Goal: Task Accomplishment & Management: Manage account settings

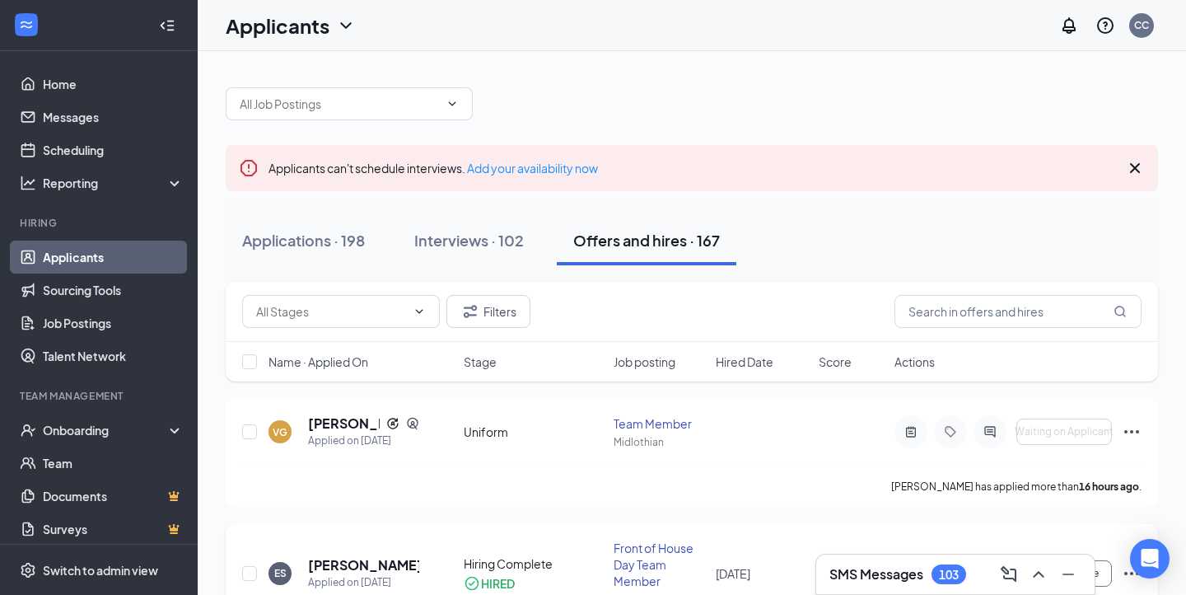
scroll to position [215, 0]
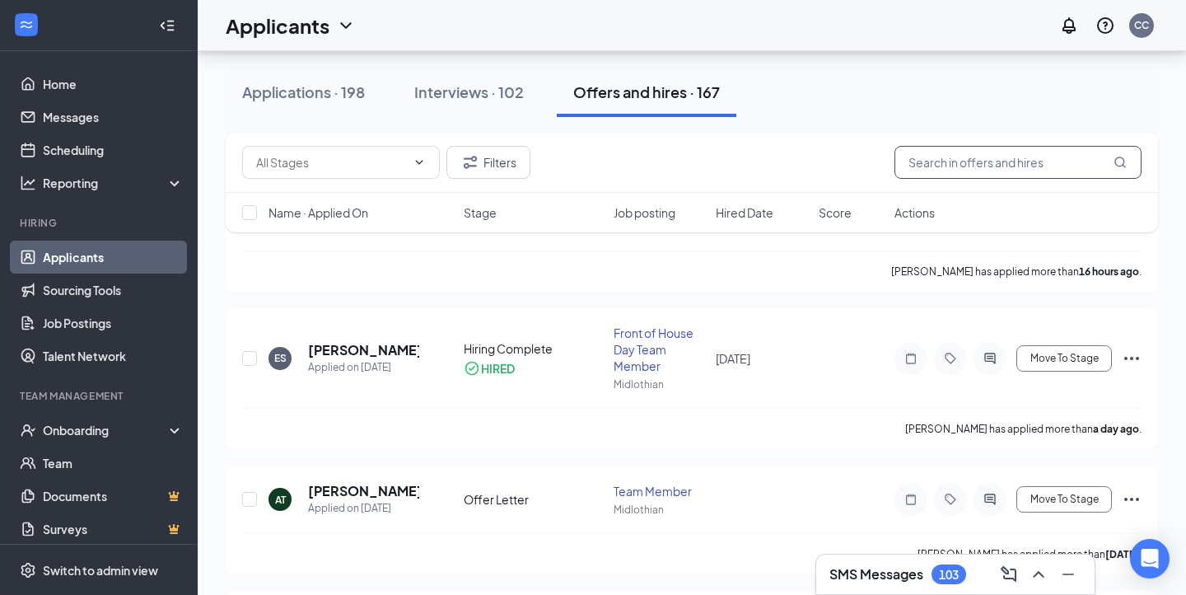
click at [976, 170] on input "text" at bounding box center [1018, 162] width 247 height 33
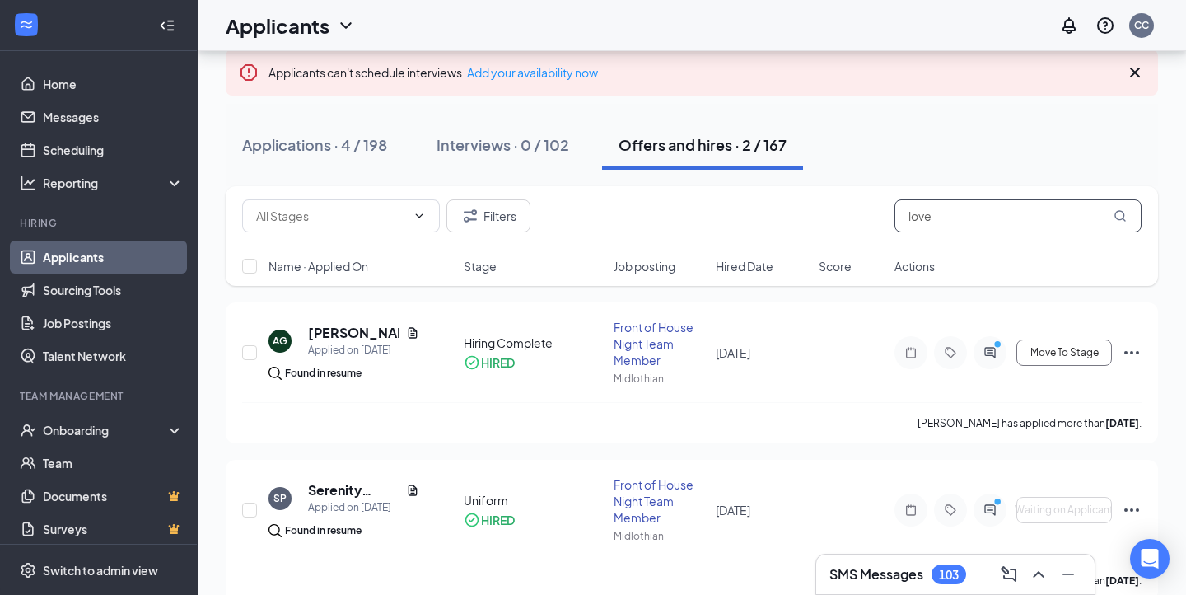
scroll to position [121, 0]
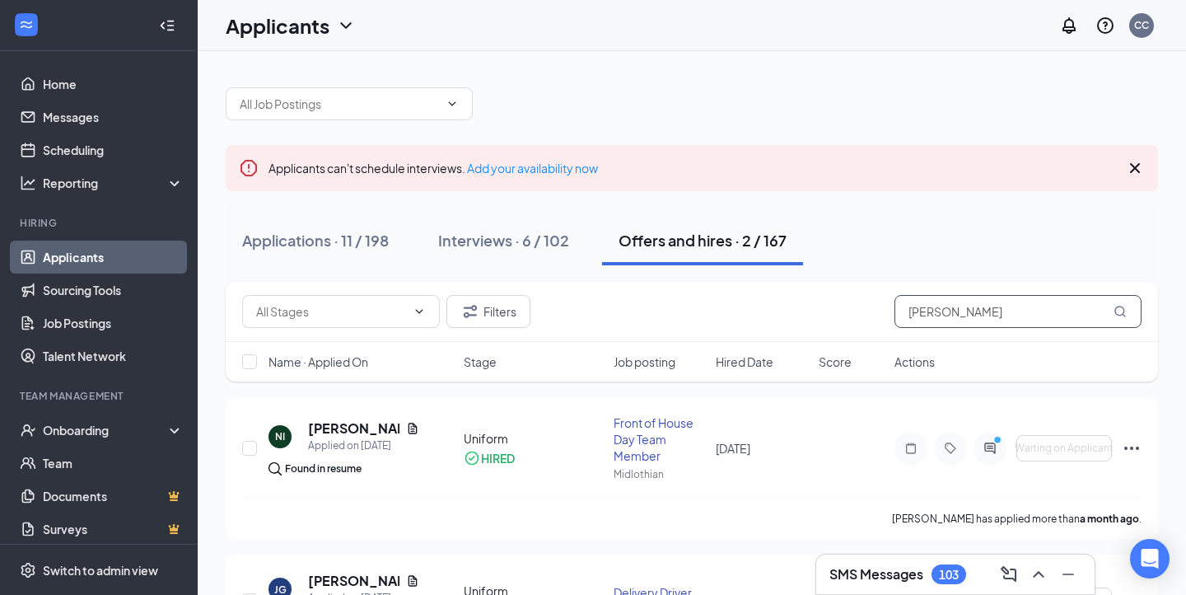
scroll to position [112, 0]
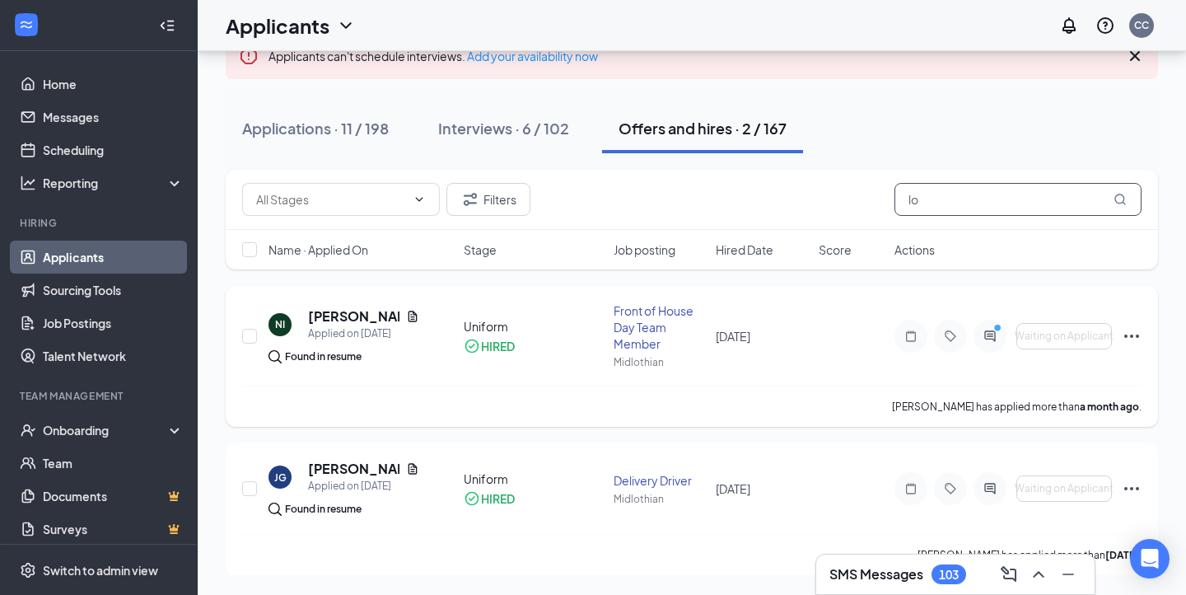
type input "l"
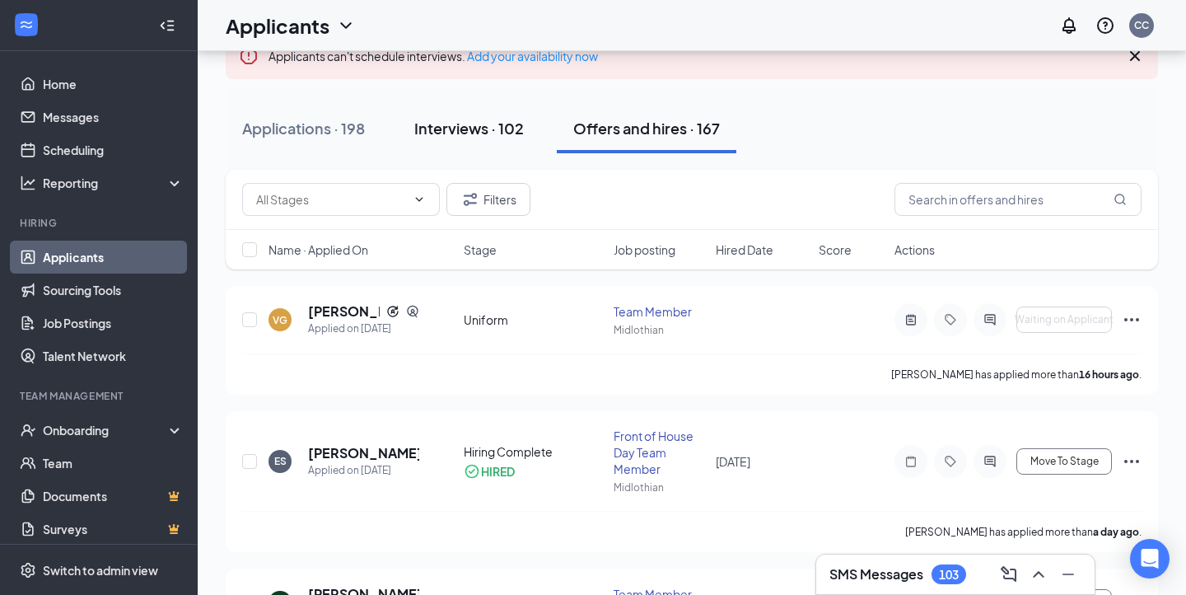
click at [476, 126] on div "Interviews · 102" at bounding box center [469, 128] width 110 height 21
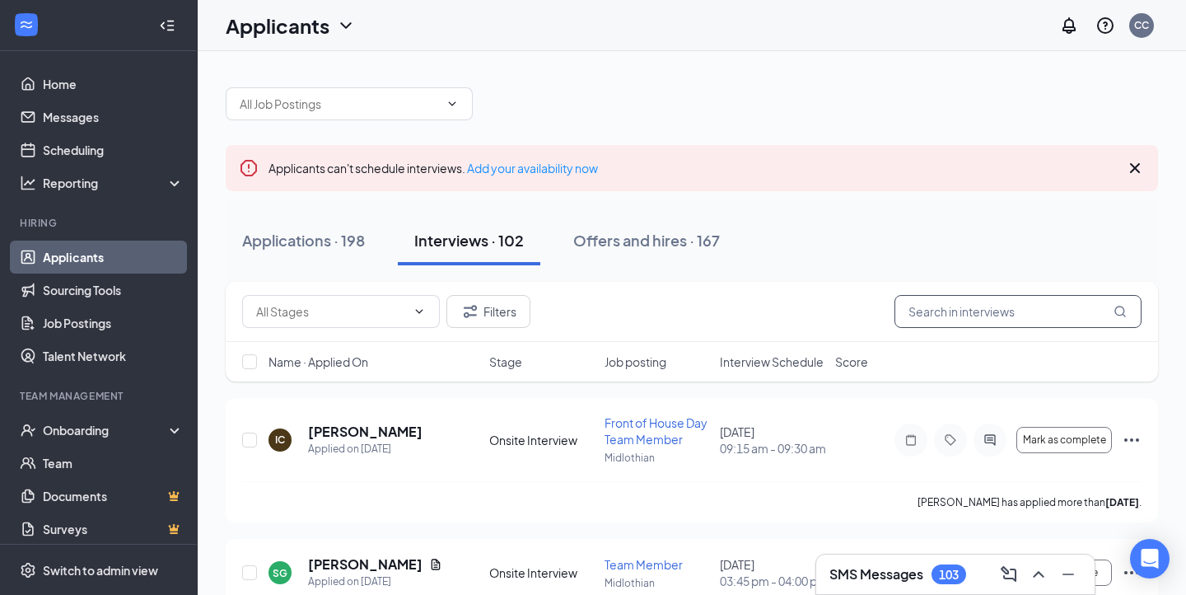
click at [989, 302] on input "text" at bounding box center [1018, 311] width 247 height 33
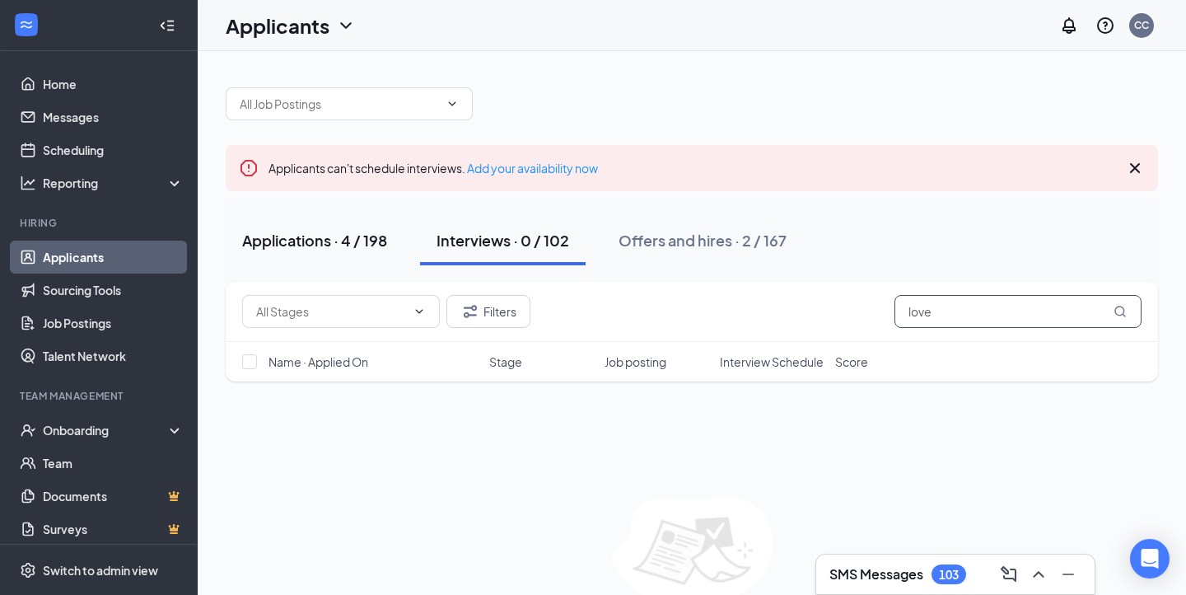
type input "love"
click at [357, 238] on div "Applications · 4 / 198" at bounding box center [314, 240] width 145 height 21
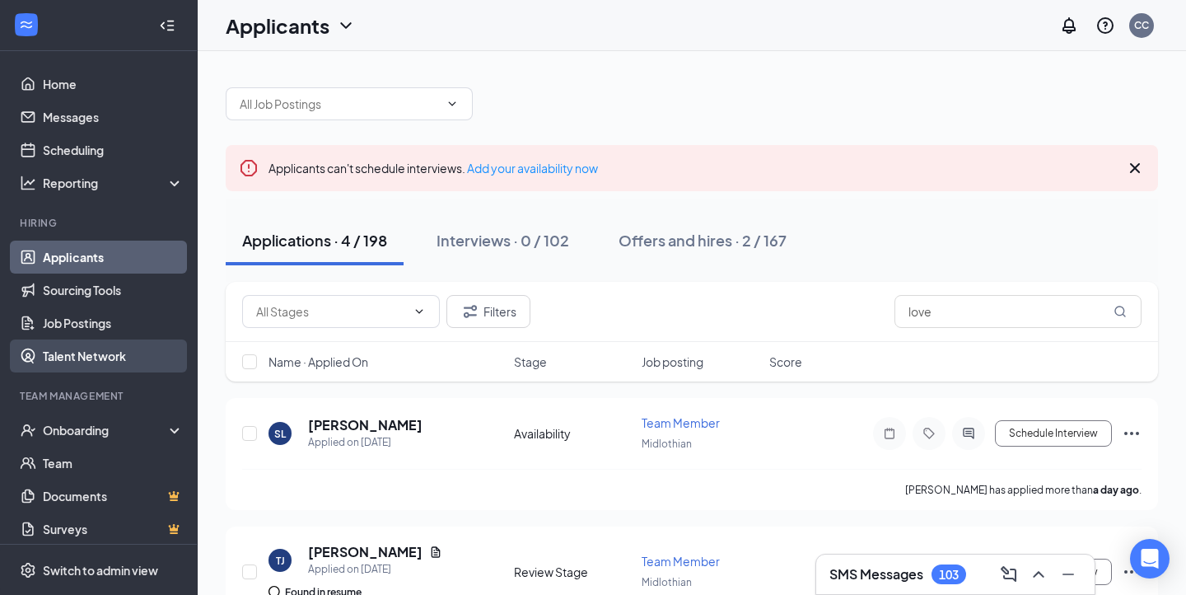
click at [120, 367] on link "Talent Network" at bounding box center [113, 355] width 141 height 33
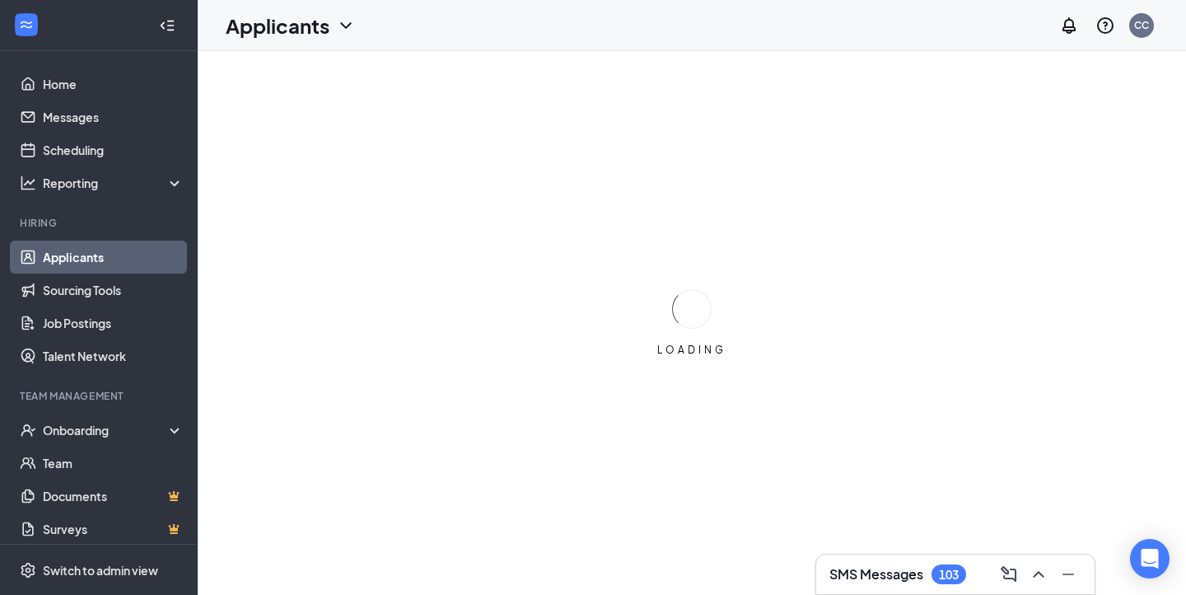
click at [335, 16] on div "Applicants" at bounding box center [291, 26] width 130 height 28
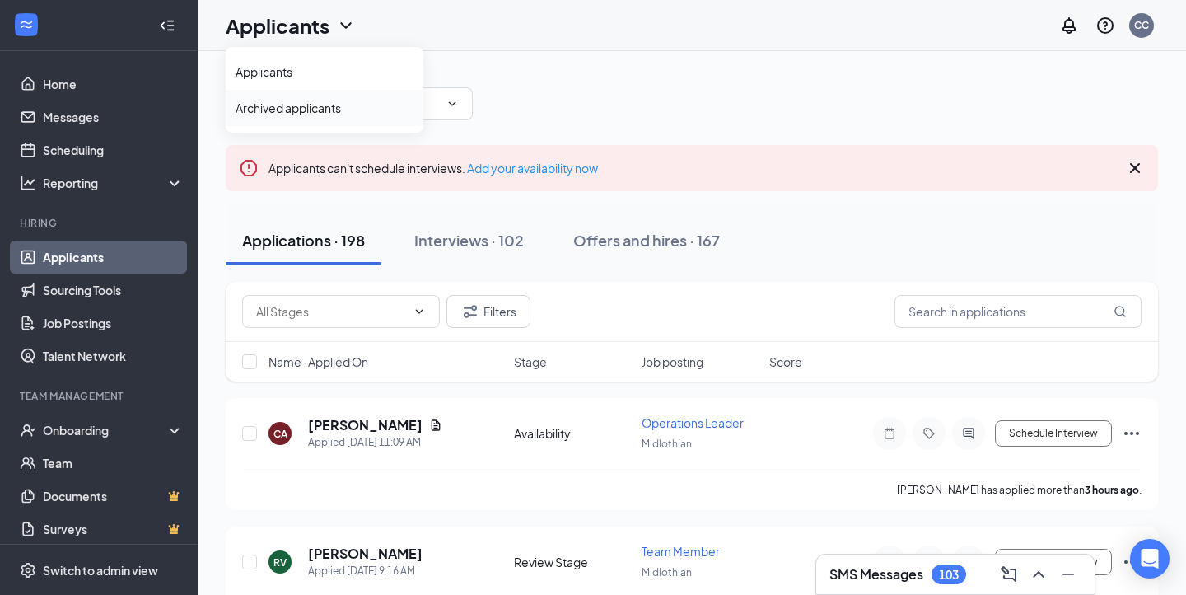
click at [334, 110] on link "Archived applicants" at bounding box center [325, 108] width 178 height 16
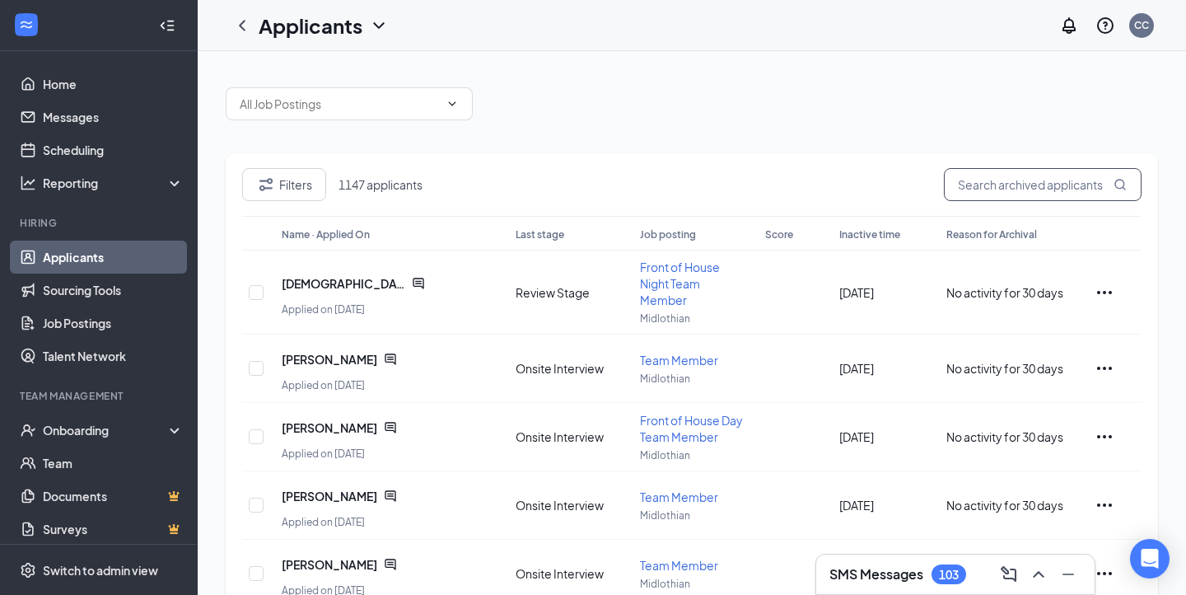
click at [1053, 192] on input "text" at bounding box center [1043, 184] width 198 height 33
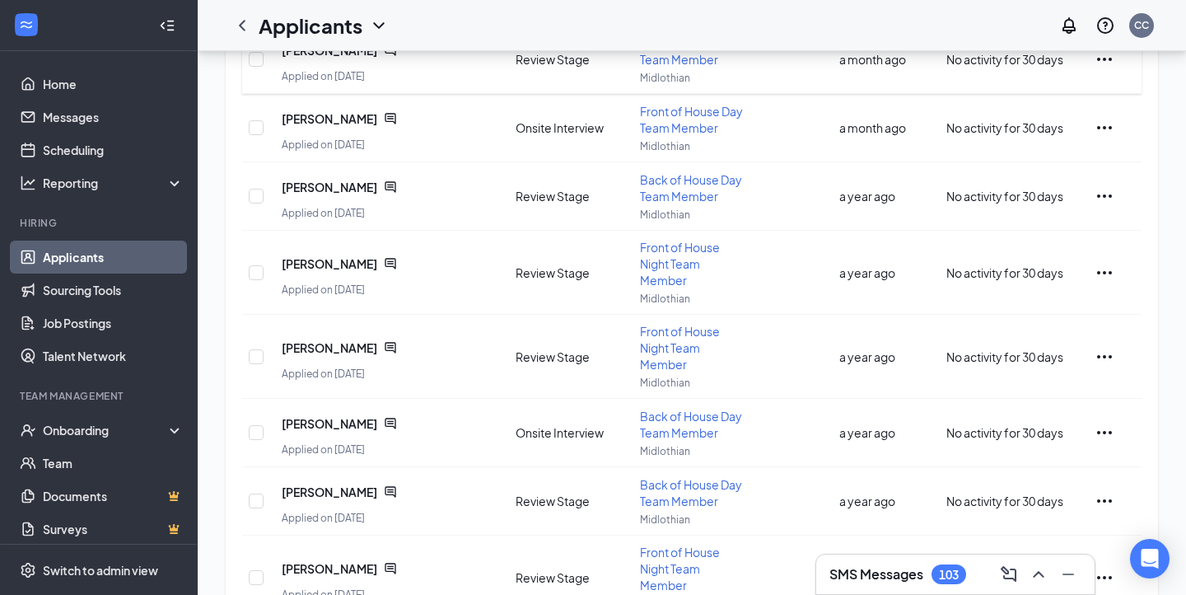
scroll to position [227, 0]
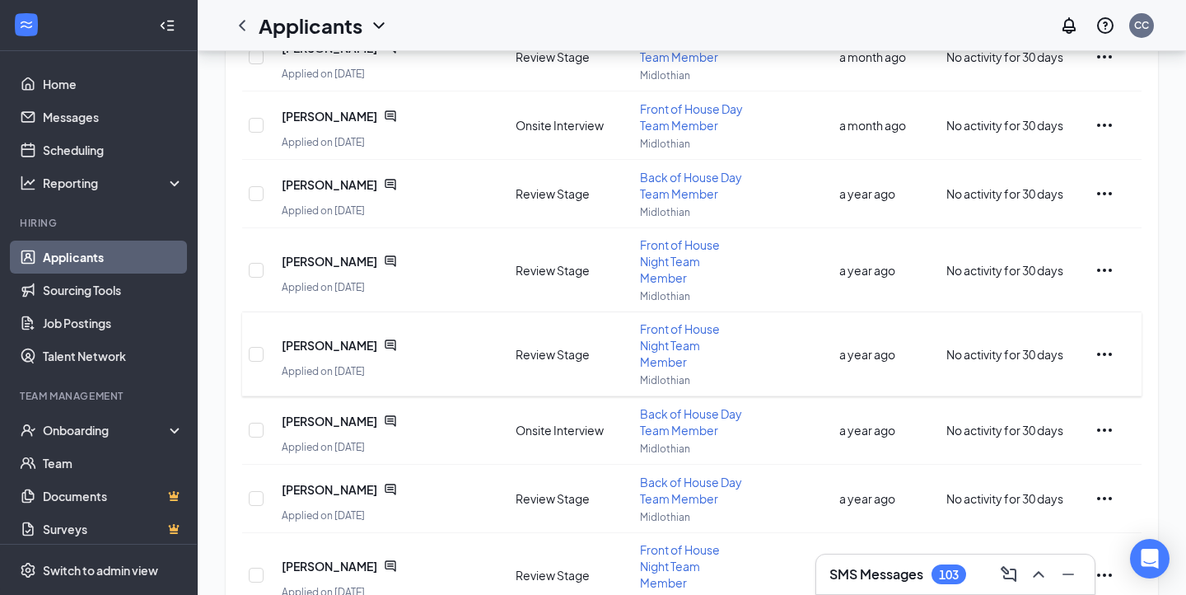
type input "love"
click at [1108, 347] on icon "Ellipses" at bounding box center [1105, 354] width 20 height 20
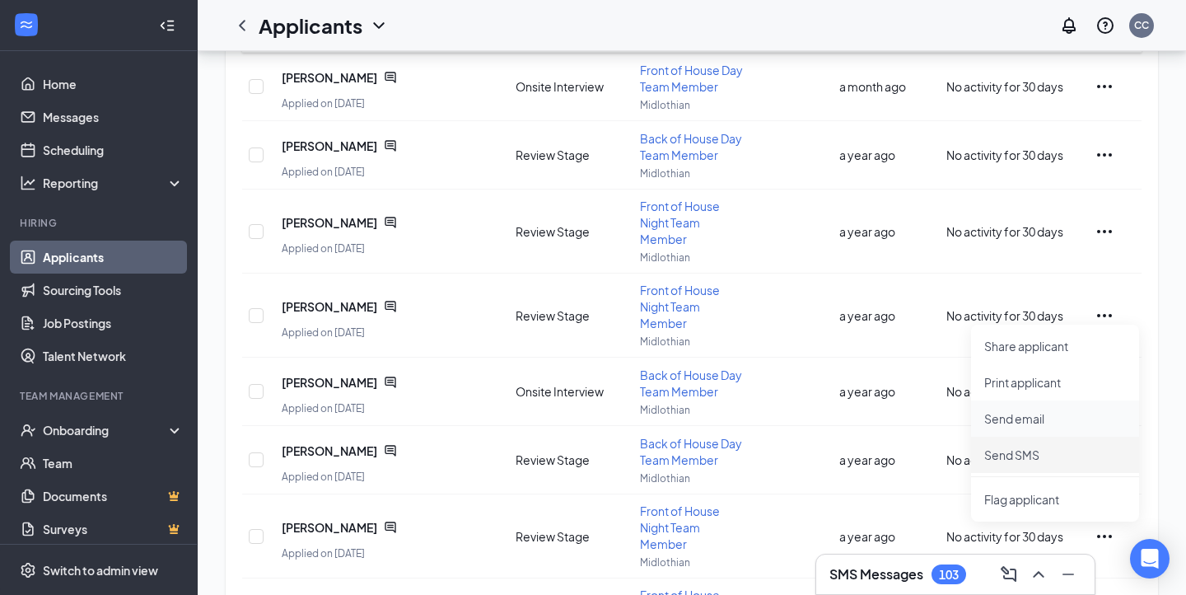
scroll to position [287, 0]
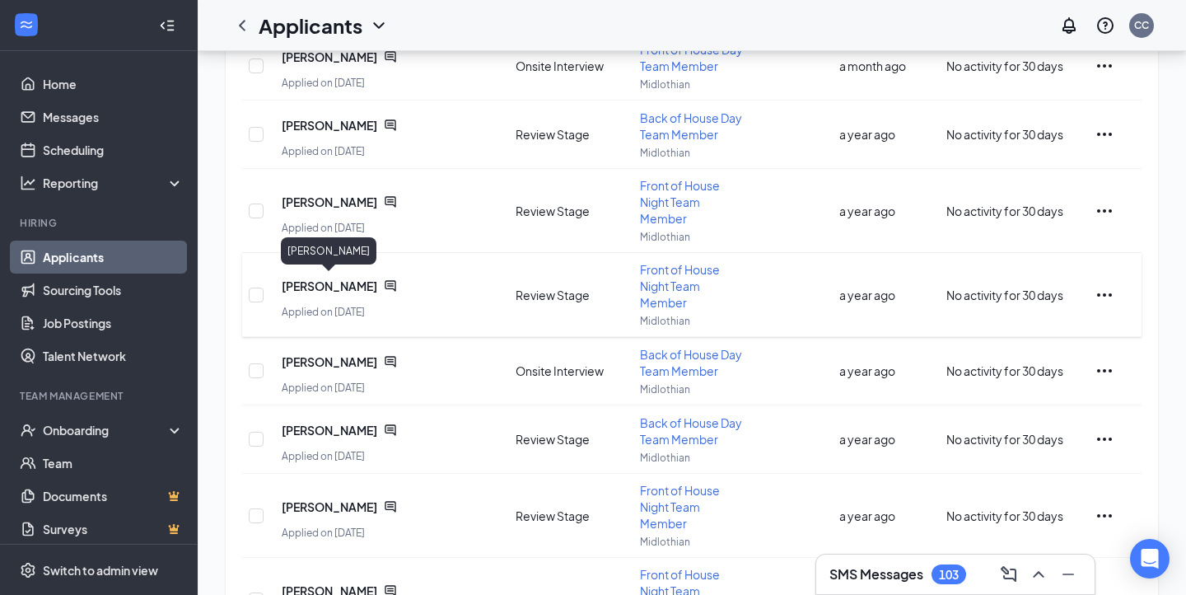
click at [309, 280] on span "Kaitlyn Love" at bounding box center [330, 286] width 96 height 16
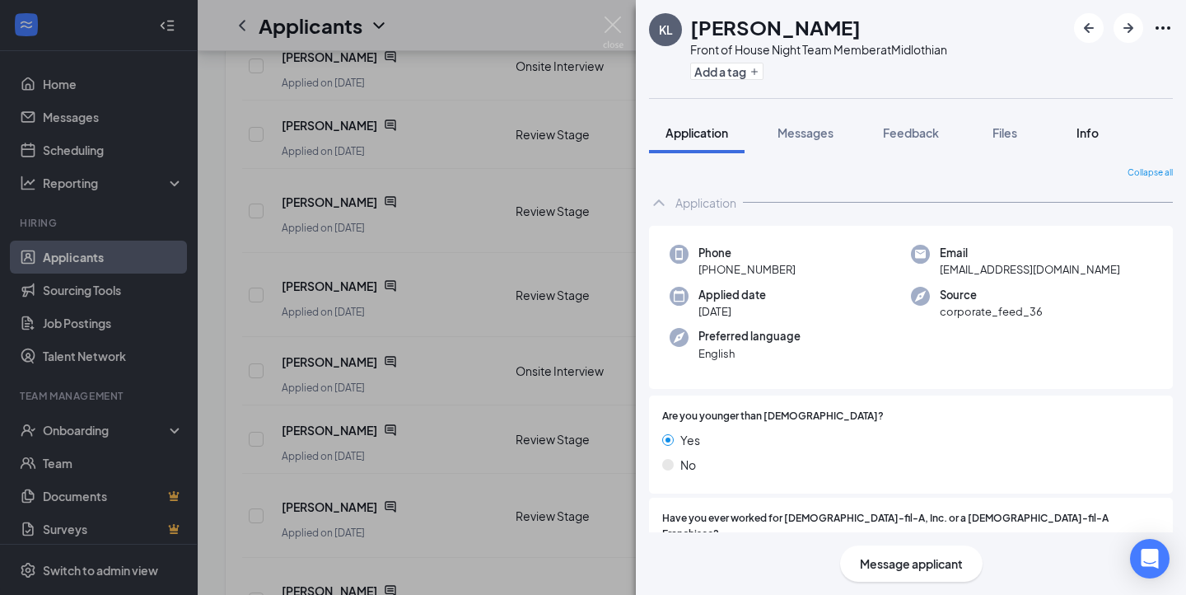
click at [1102, 134] on div "Info" at bounding box center [1087, 132] width 33 height 16
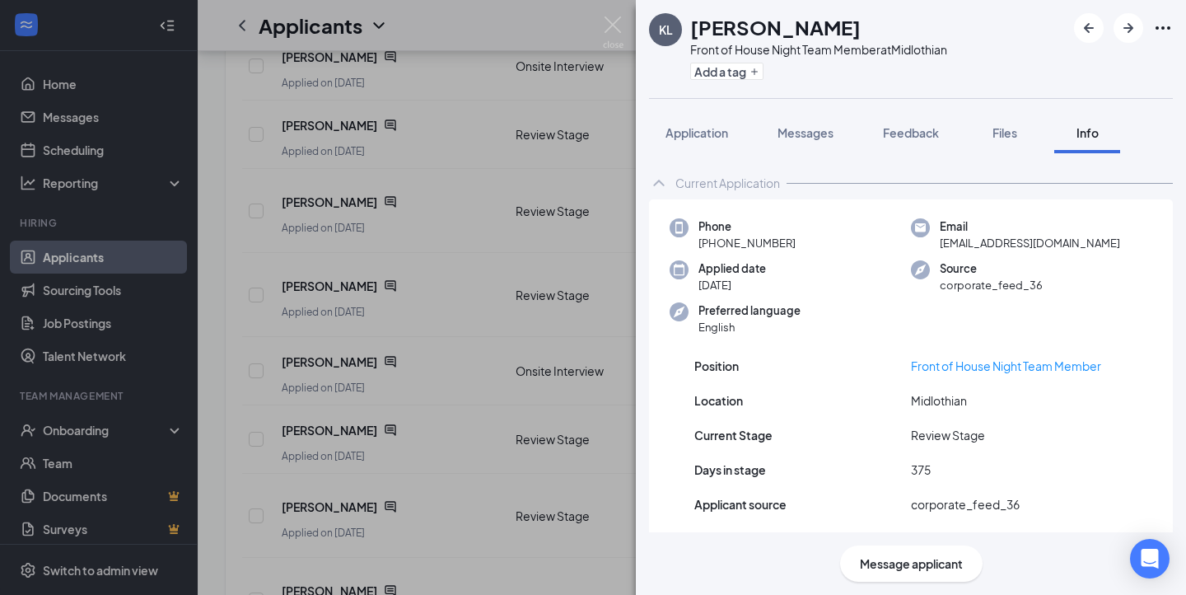
click at [1171, 37] on icon "Ellipses" at bounding box center [1163, 28] width 20 height 20
click at [1164, 28] on icon "Ellipses" at bounding box center [1163, 27] width 15 height 3
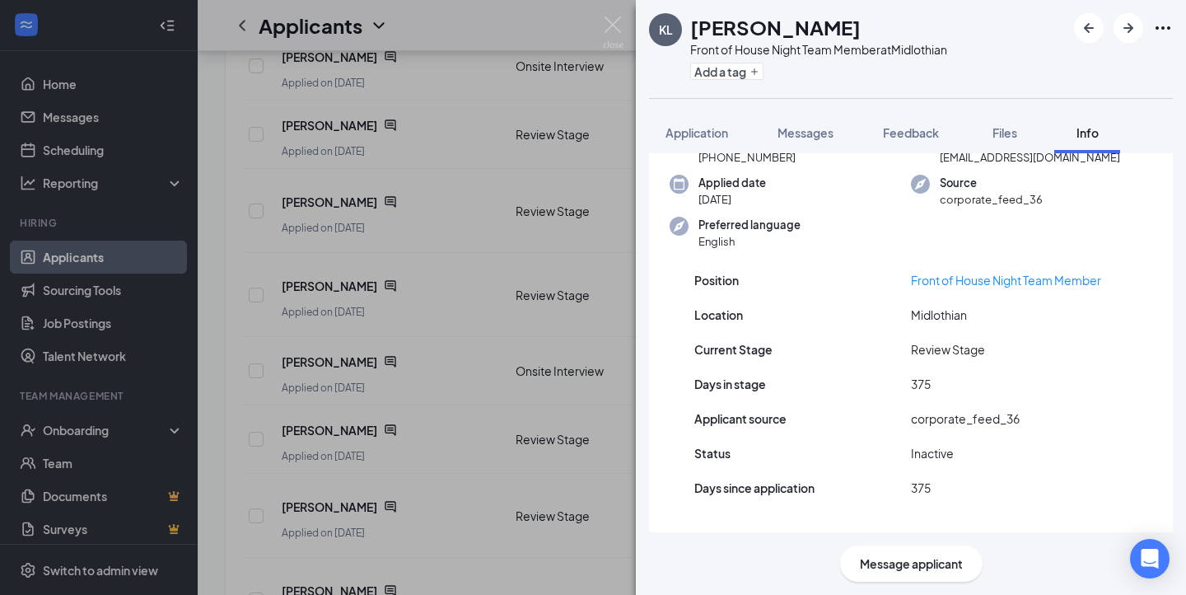
click at [914, 573] on div "Message applicant" at bounding box center [911, 563] width 143 height 36
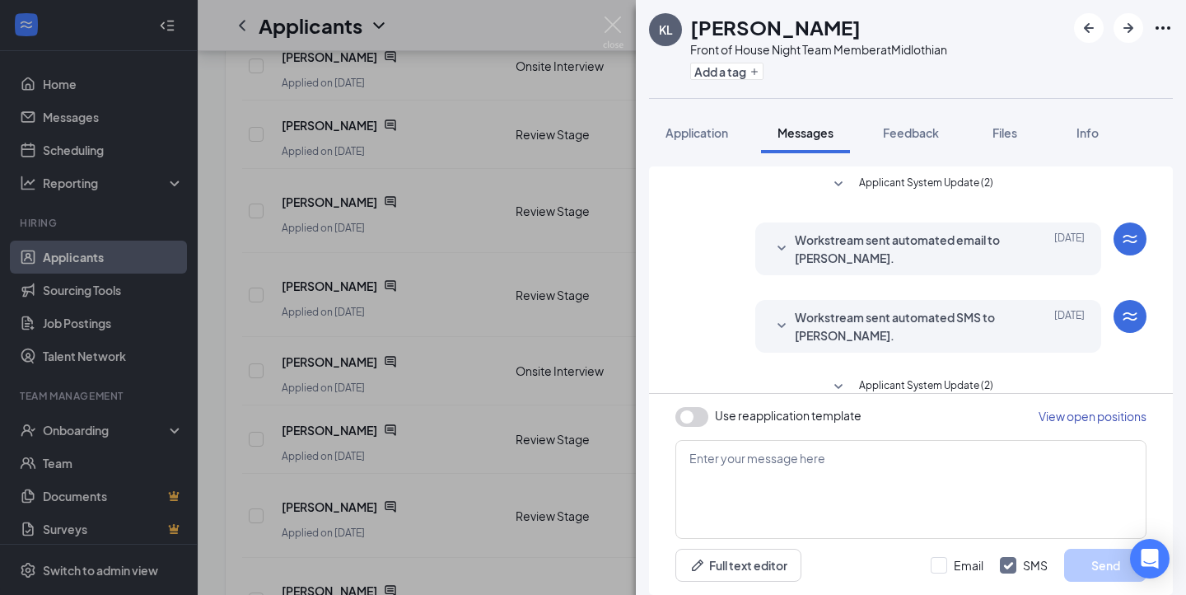
click at [694, 418] on button "button" at bounding box center [692, 417] width 33 height 20
type textarea "Hi {{applicant_first_name}}, Thank you for previously applying to the {{positio…"
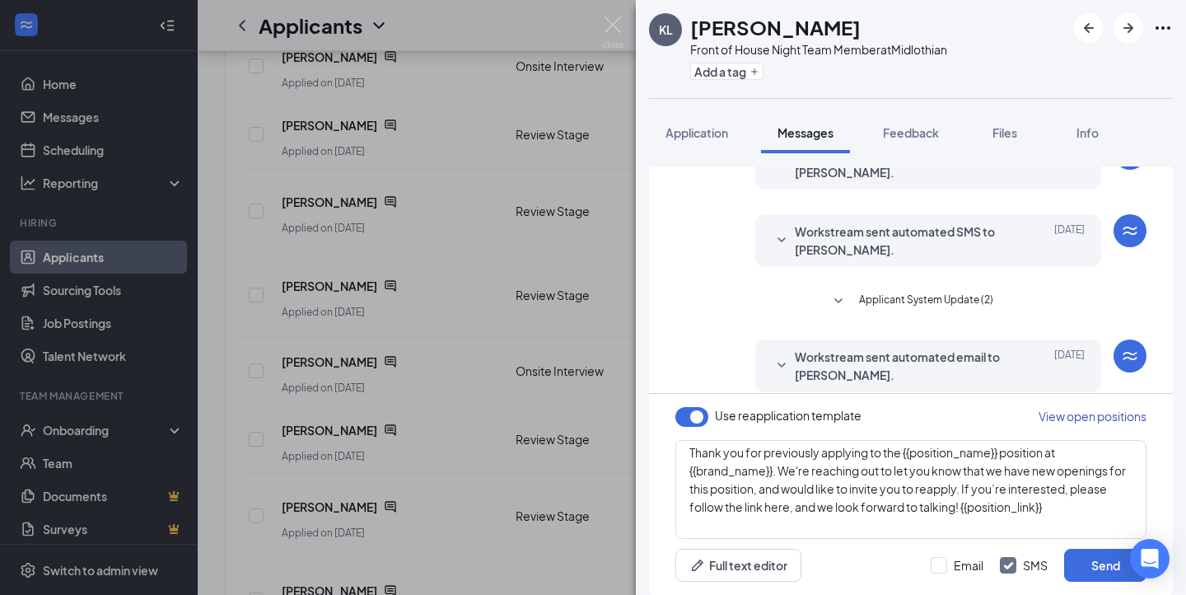
scroll to position [227, 0]
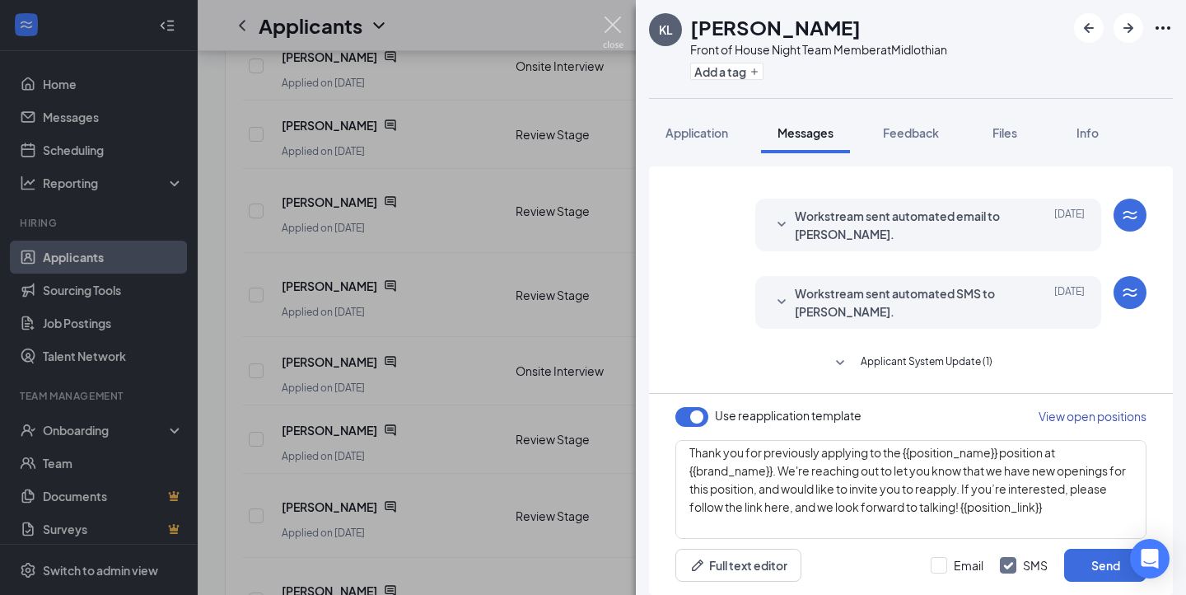
click at [612, 28] on img at bounding box center [613, 32] width 21 height 32
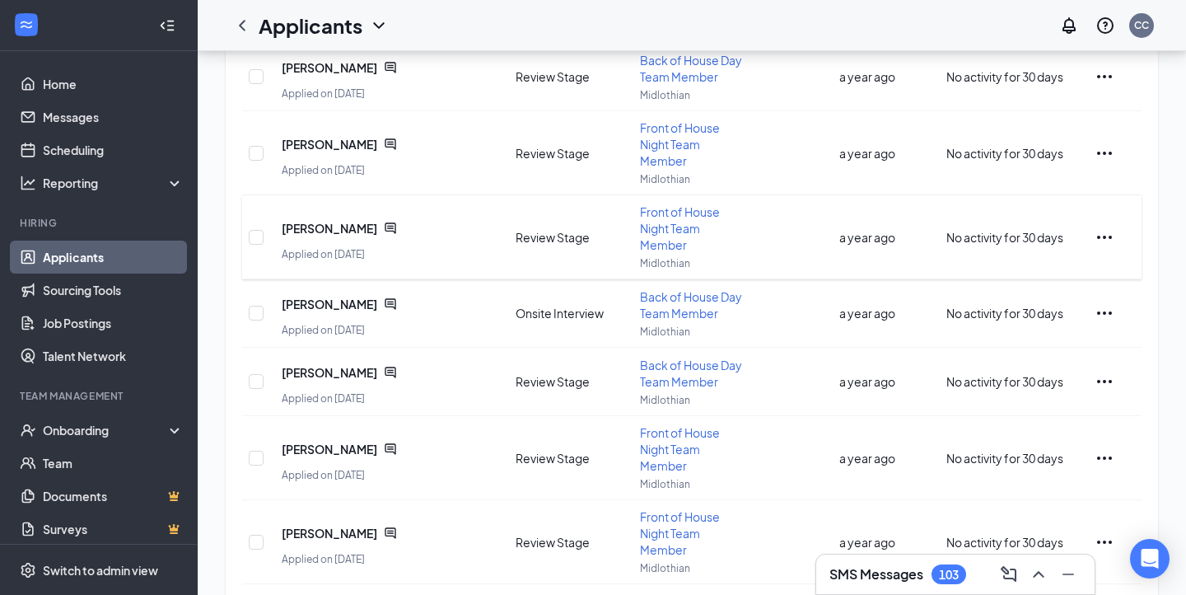
scroll to position [348, 0]
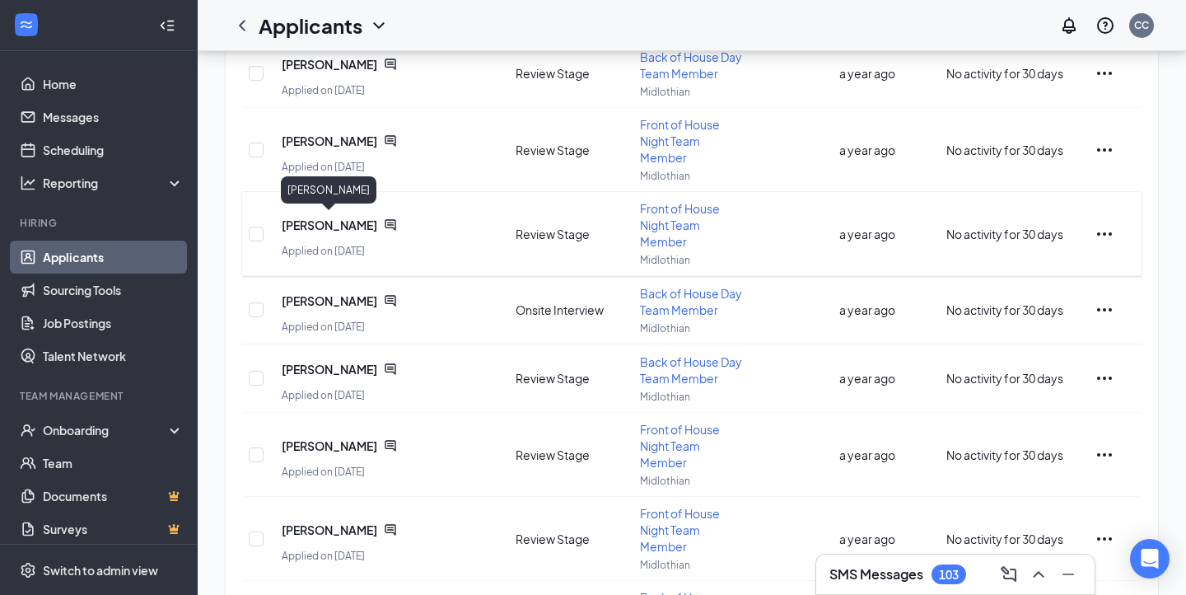
click at [320, 222] on span "Kaitlyn Love" at bounding box center [330, 225] width 96 height 16
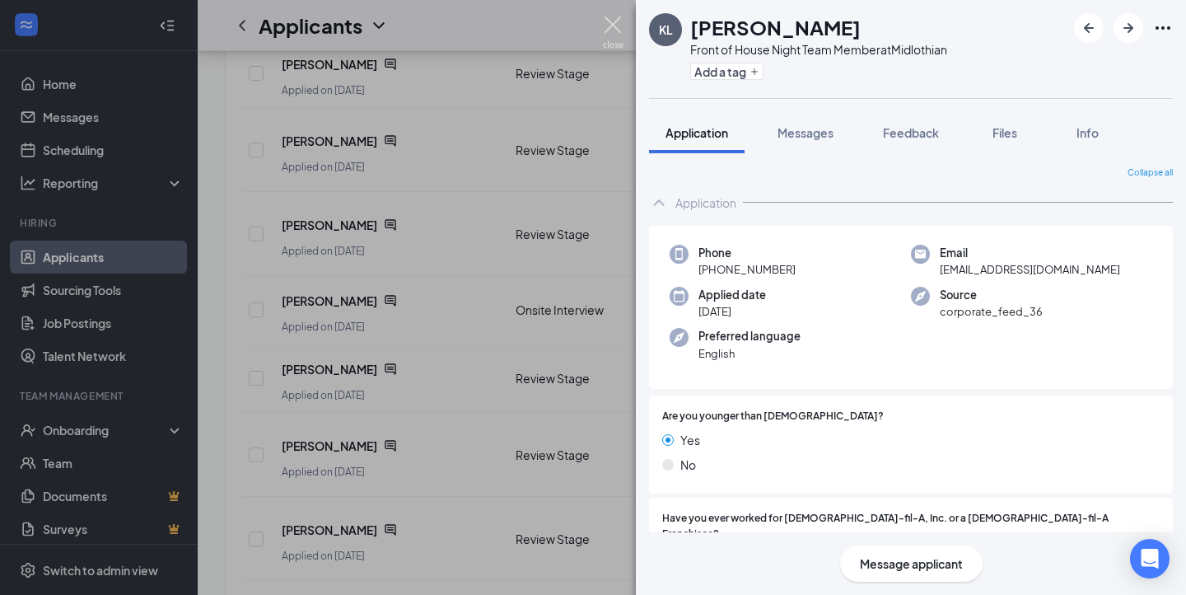
click at [616, 21] on img at bounding box center [613, 32] width 21 height 32
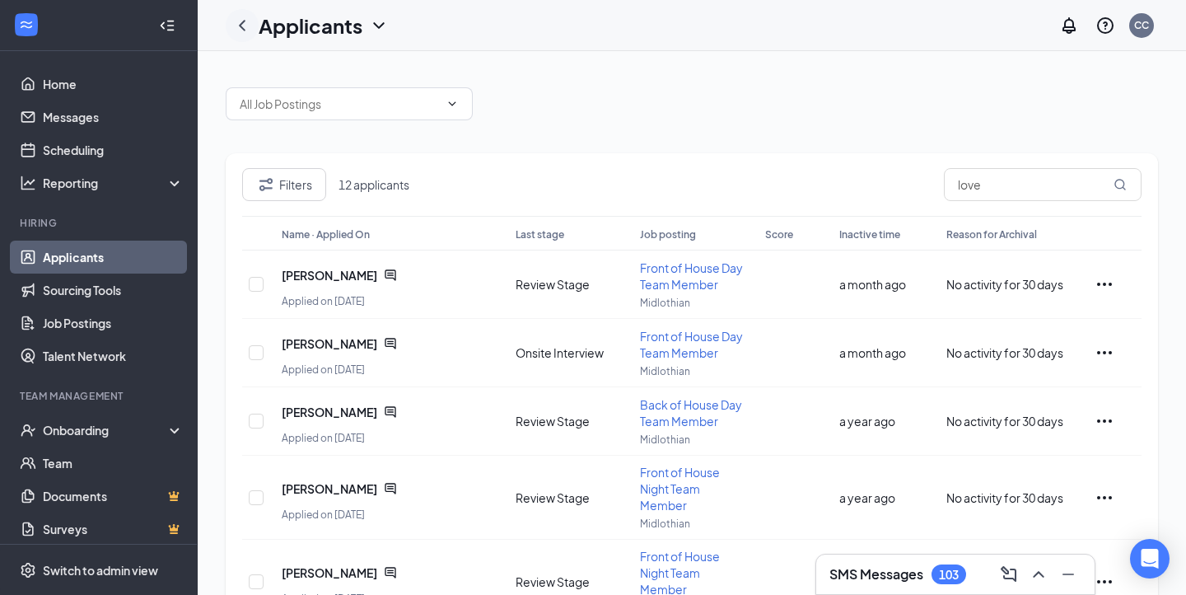
click at [251, 31] on icon "ChevronLeft" at bounding box center [242, 26] width 20 height 20
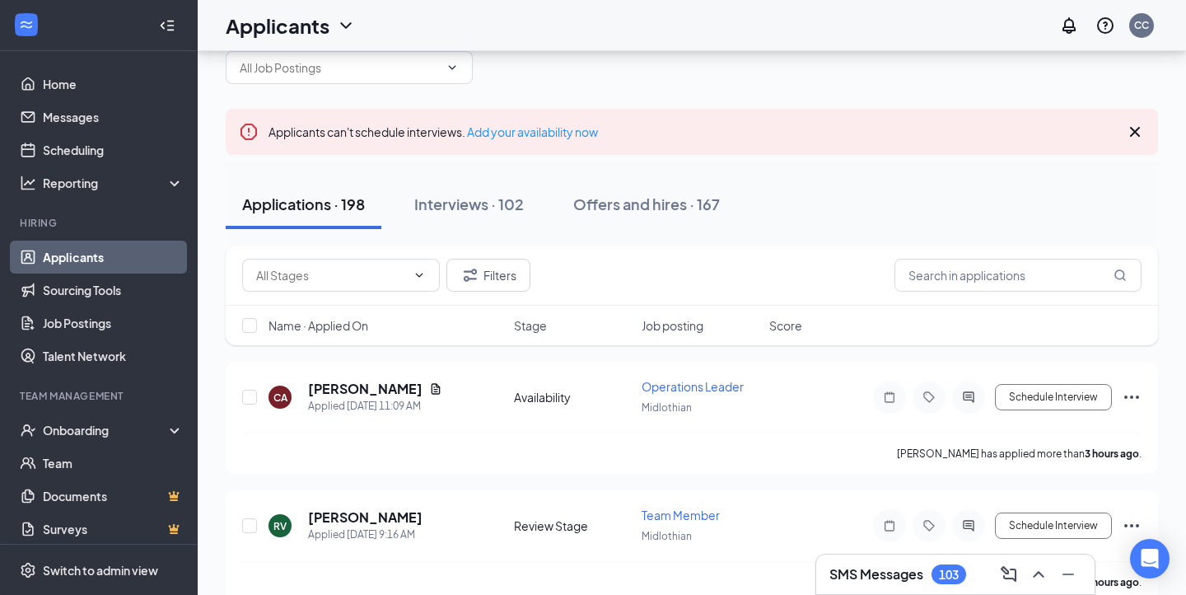
scroll to position [20, 0]
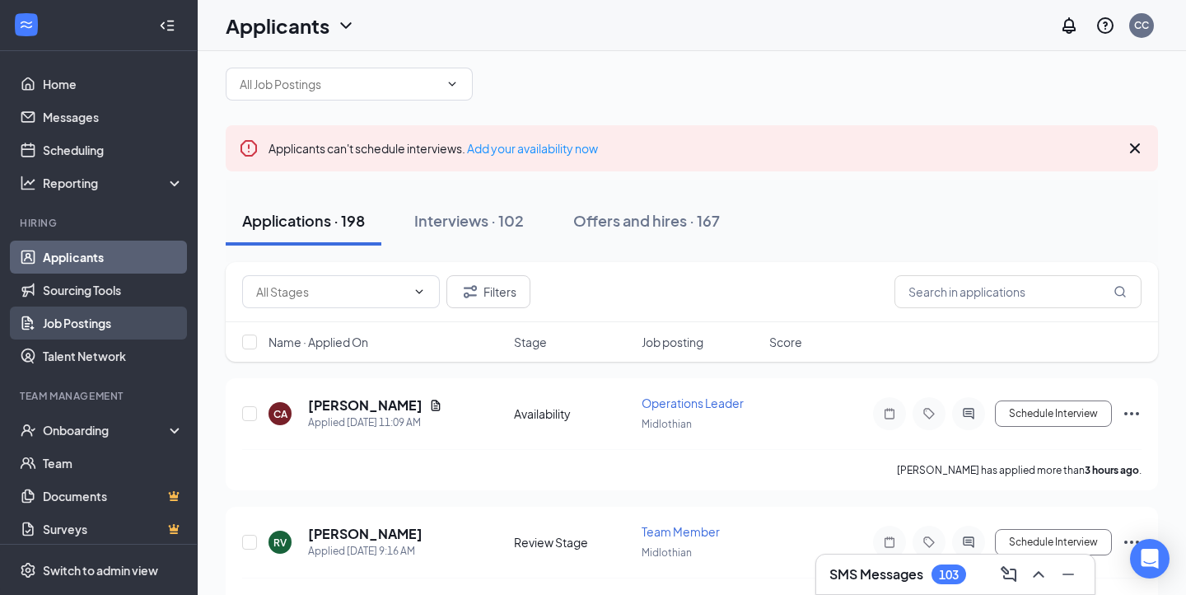
click at [115, 321] on link "Job Postings" at bounding box center [113, 322] width 141 height 33
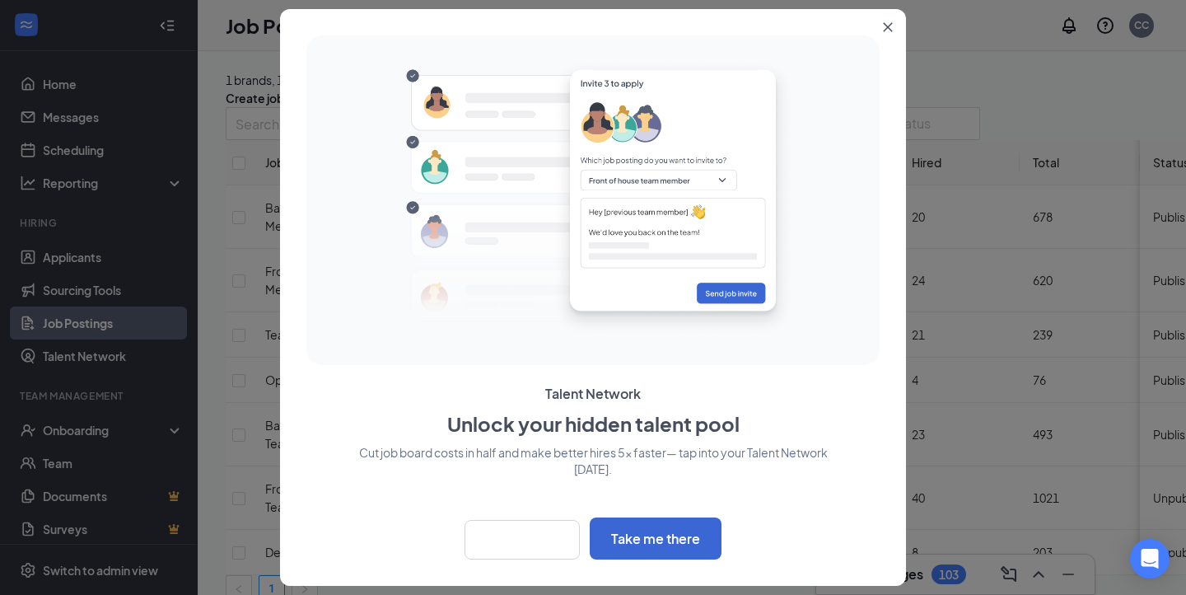
scroll to position [39, 0]
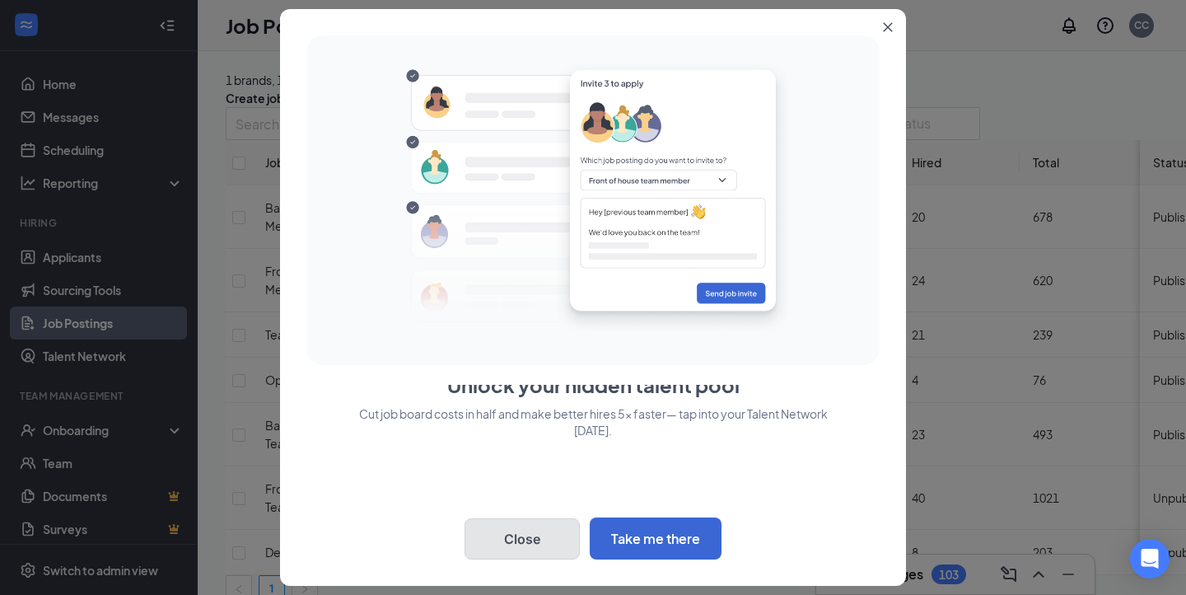
click at [563, 528] on button "Close" at bounding box center [522, 538] width 115 height 41
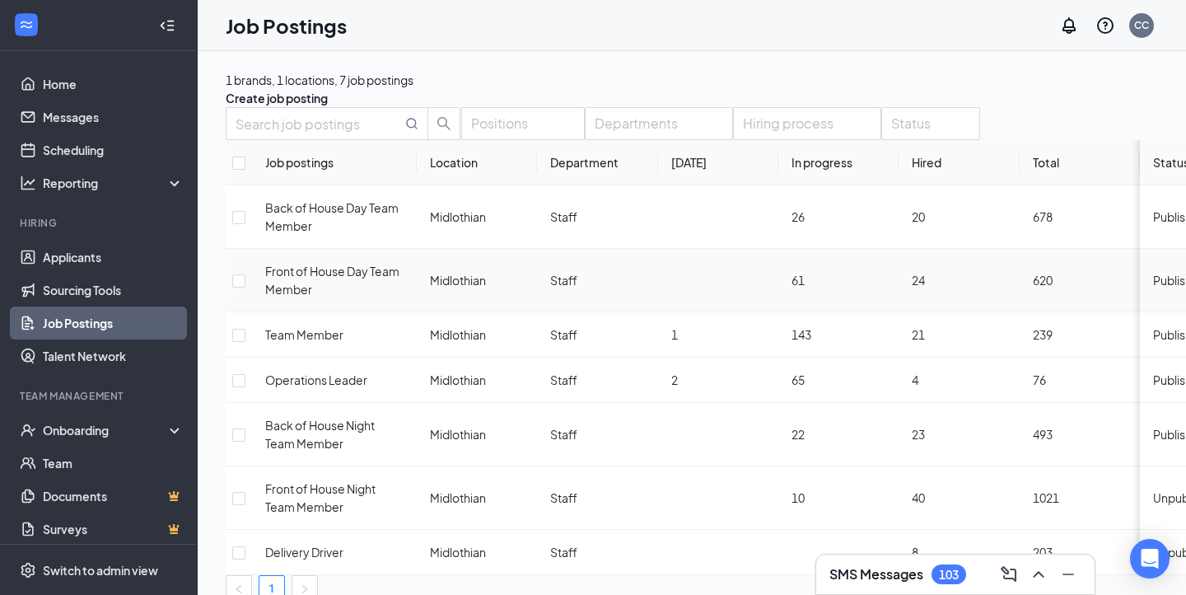
scroll to position [53, 0]
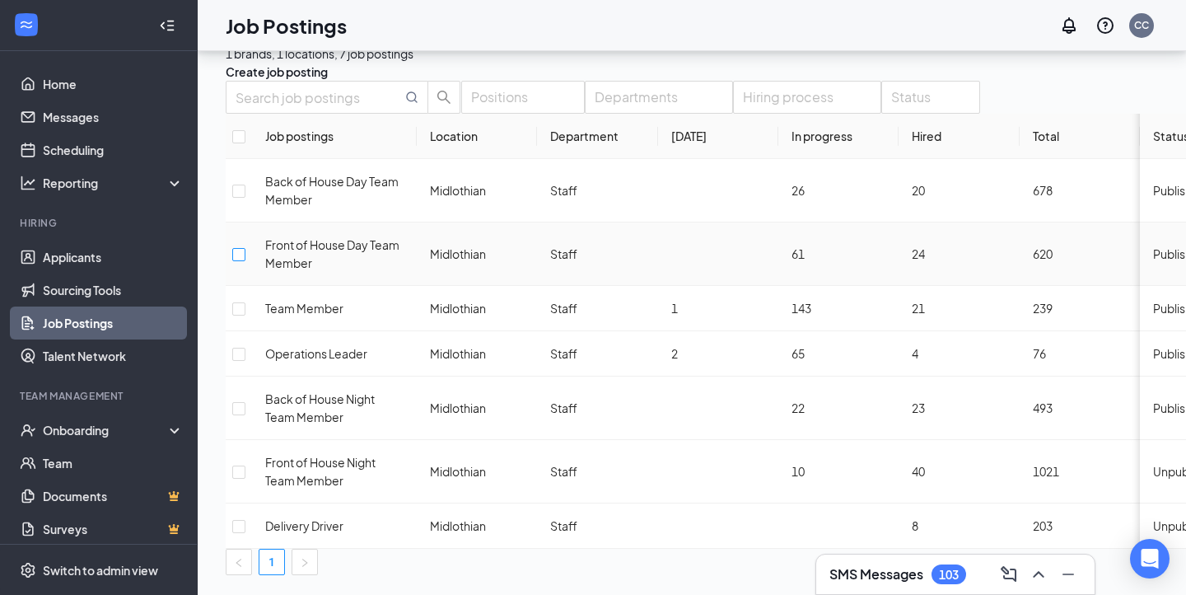
click at [245, 261] on input "checkbox" at bounding box center [238, 254] width 13 height 13
checkbox input "true"
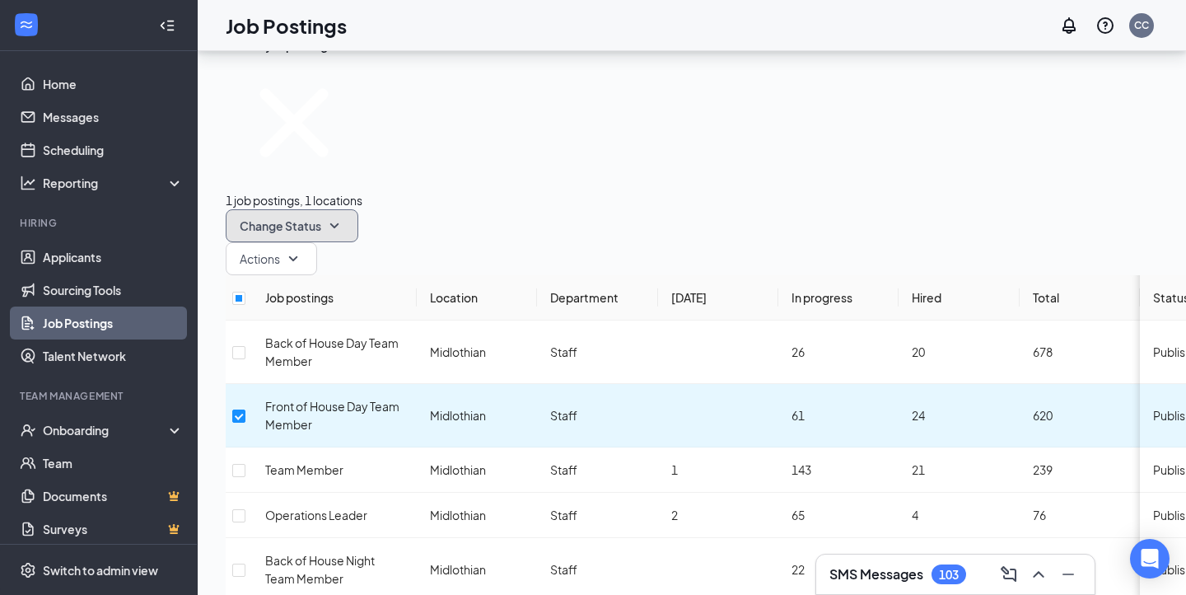
click at [344, 216] on icon "SmallChevronDown" at bounding box center [335, 226] width 20 height 20
click at [325, 226] on icon "SmallChevronUp" at bounding box center [325, 226] width 0 height 0
click at [280, 250] on span "Actions" at bounding box center [260, 258] width 40 height 16
click at [618, 153] on div "Edit" at bounding box center [608, 147] width 92 height 18
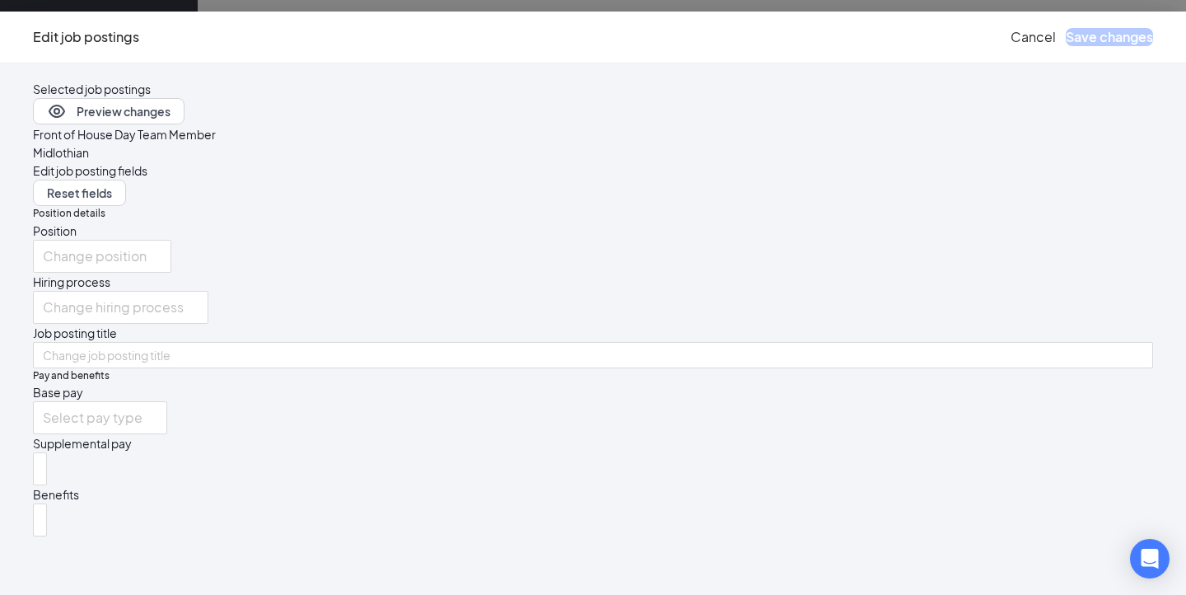
scroll to position [161, 0]
click at [146, 402] on input "search" at bounding box center [94, 417] width 103 height 31
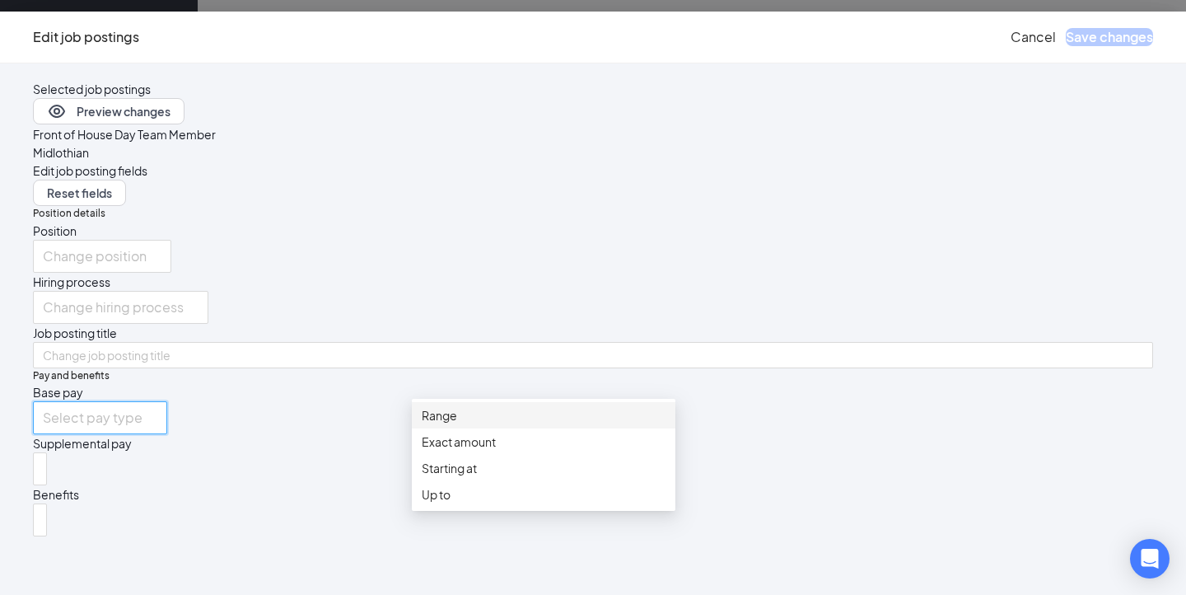
click at [537, 415] on span "Range" at bounding box center [544, 415] width 244 height 18
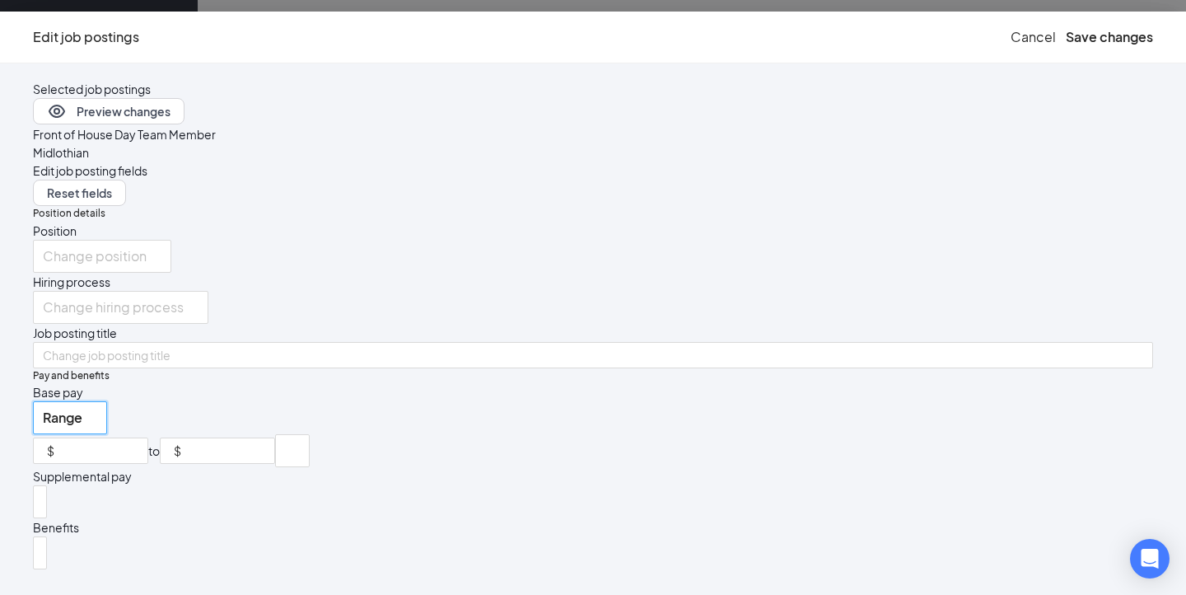
scroll to position [198, 0]
click at [147, 438] on input at bounding box center [103, 450] width 90 height 25
type input "30000"
click at [274, 438] on input at bounding box center [230, 450] width 90 height 25
type input "50000"
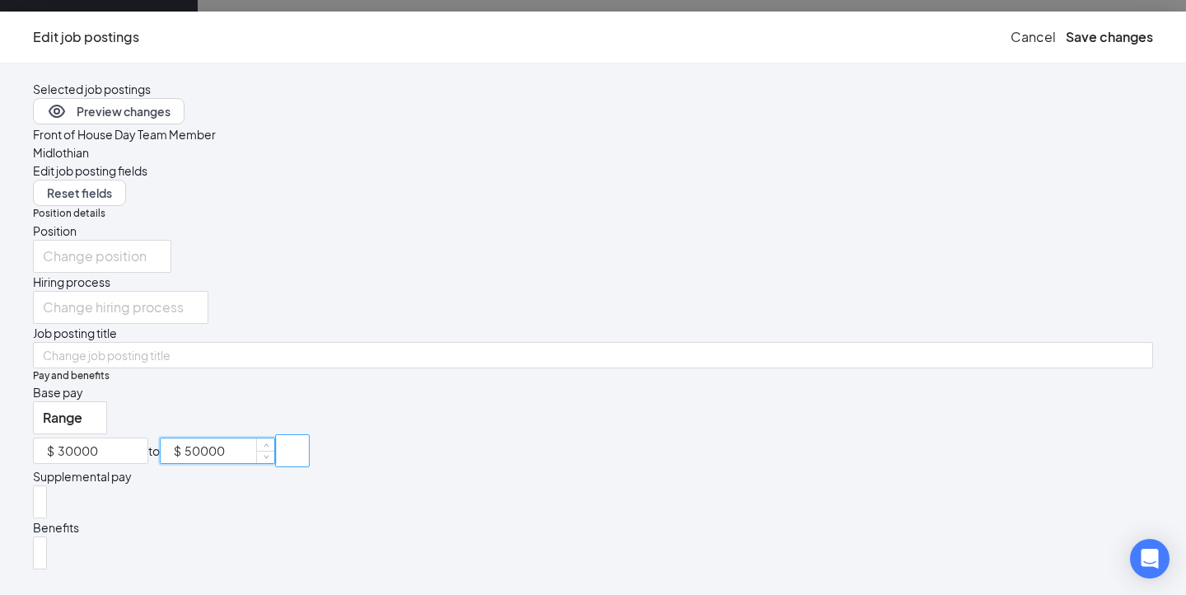
click at [288, 435] on input "search" at bounding box center [286, 450] width 3 height 31
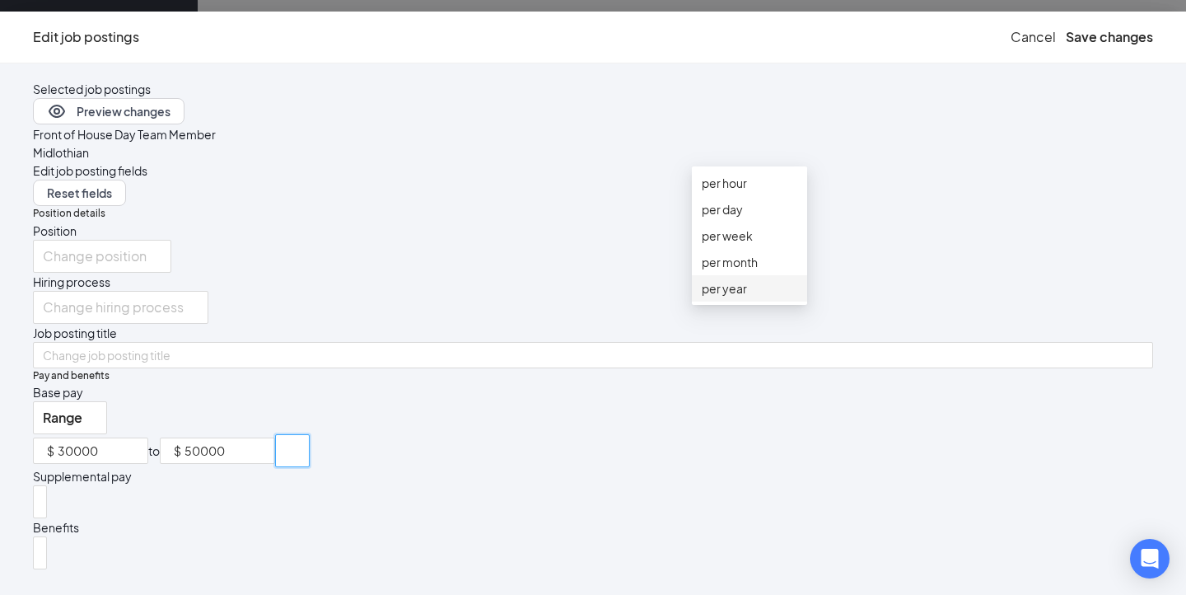
click at [742, 302] on div "per year" at bounding box center [749, 288] width 115 height 26
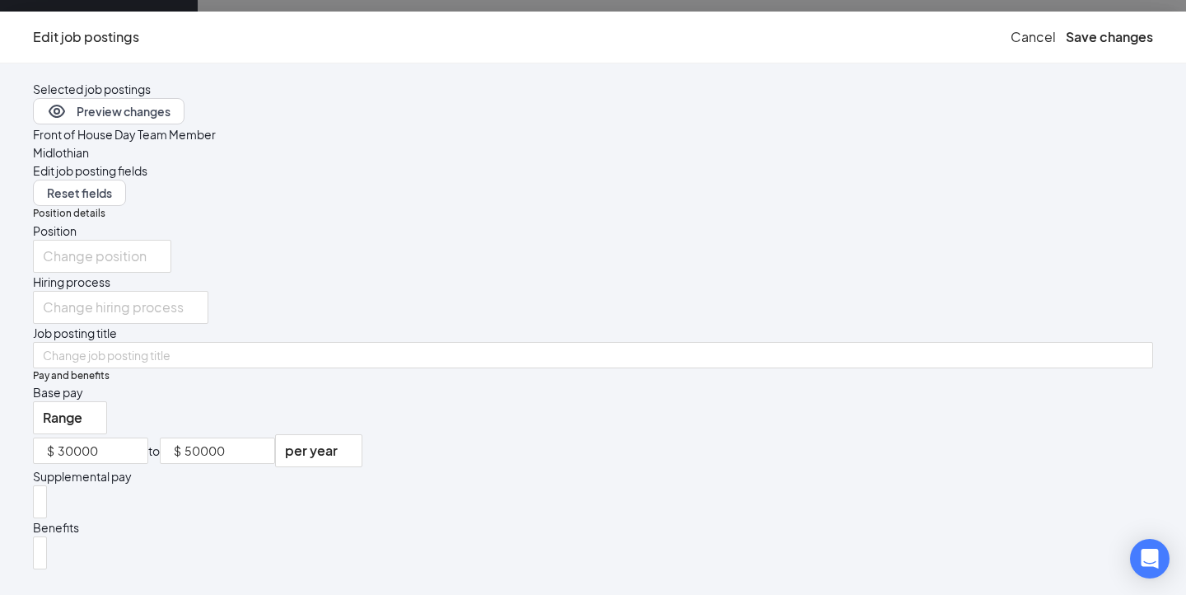
click at [919, 359] on div "Position details Position Change position Hiring process Change hiring process …" at bounding box center [593, 387] width 1120 height 363
click at [43, 489] on div at bounding box center [40, 502] width 6 height 26
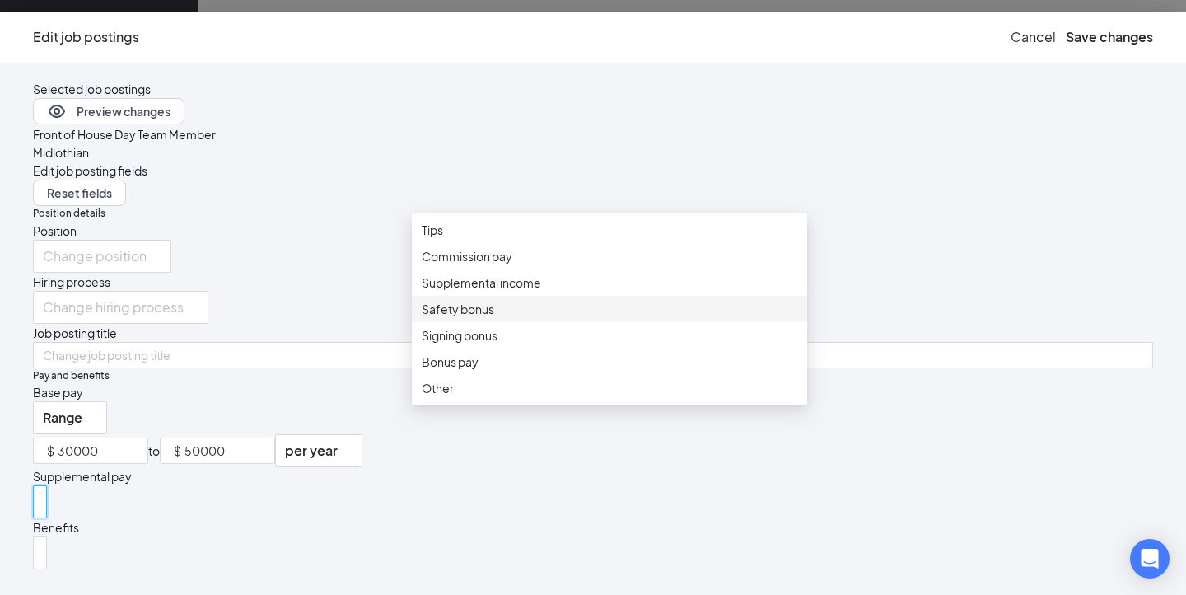
scroll to position [42, 0]
click at [909, 342] on div "Position details Position Change position Hiring process Change hiring process …" at bounding box center [593, 387] width 1120 height 363
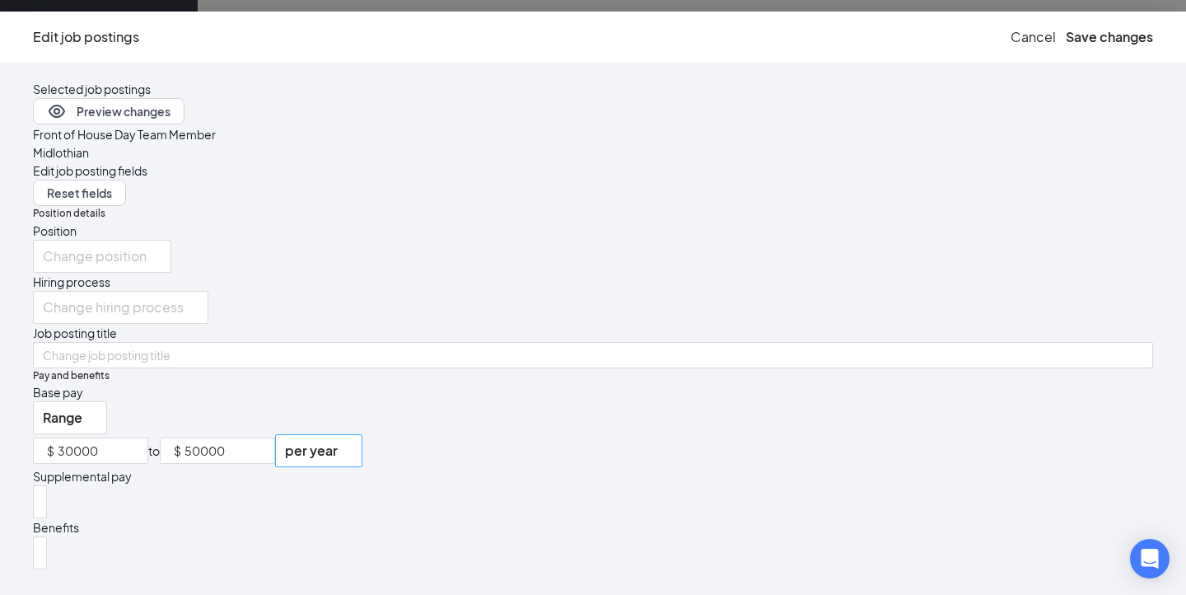
scroll to position [0, 0]
click at [1066, 46] on button "Save changes" at bounding box center [1109, 37] width 87 height 18
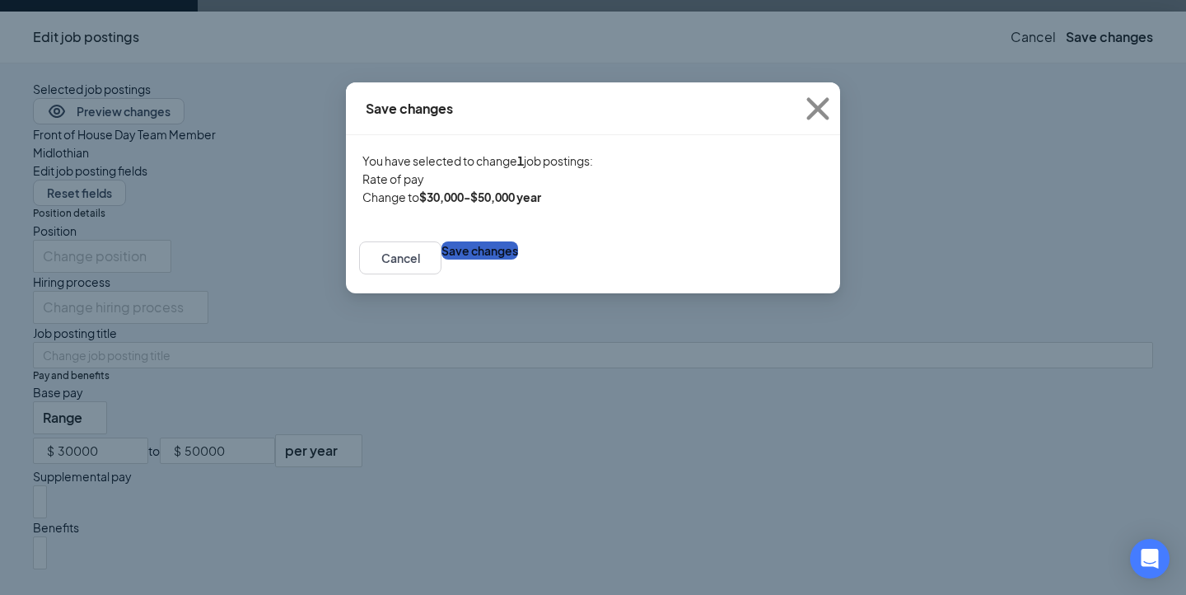
click at [518, 259] on button "Save changes" at bounding box center [480, 250] width 77 height 18
checkbox input "false"
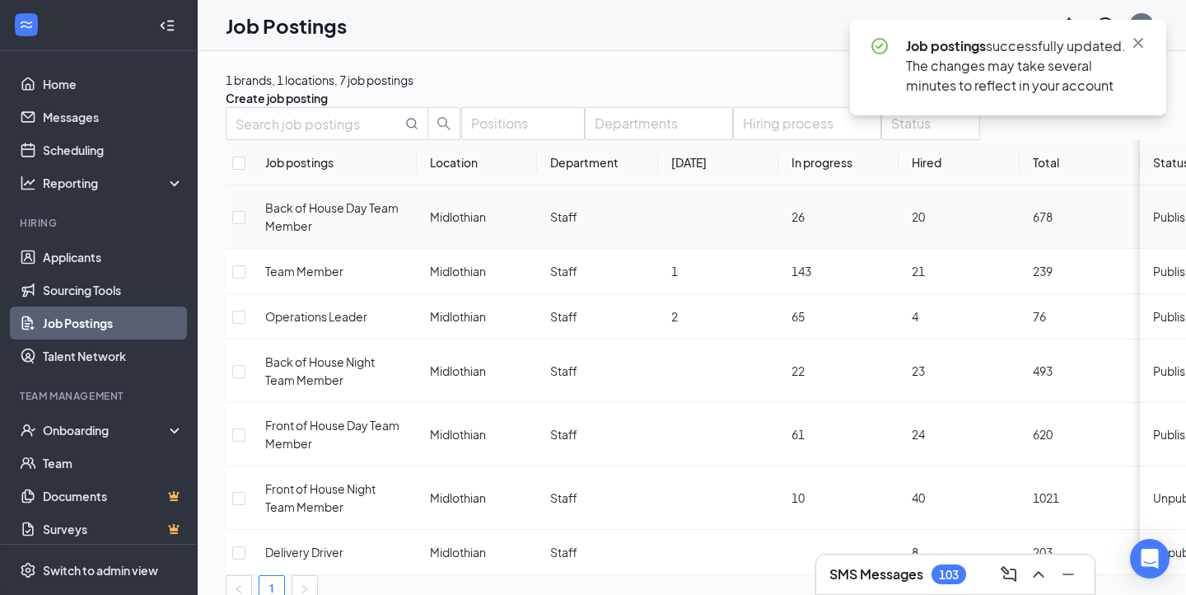
click at [360, 233] on span "Back of House Day Team Member" at bounding box center [331, 216] width 133 height 33
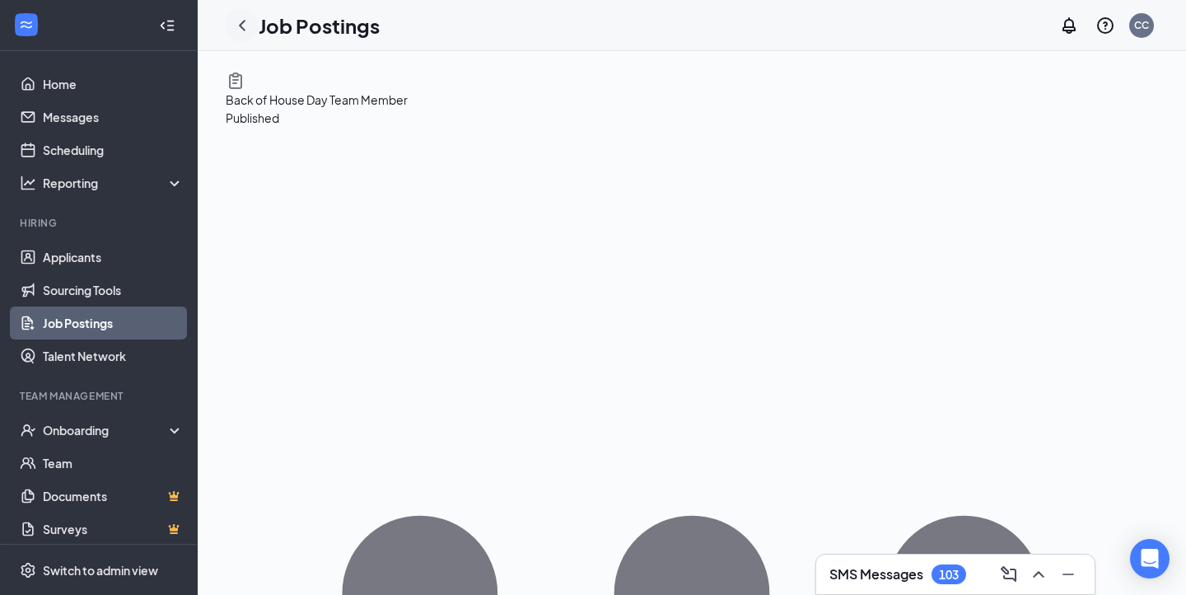
click at [241, 31] on icon "ChevronLeft" at bounding box center [242, 26] width 20 height 20
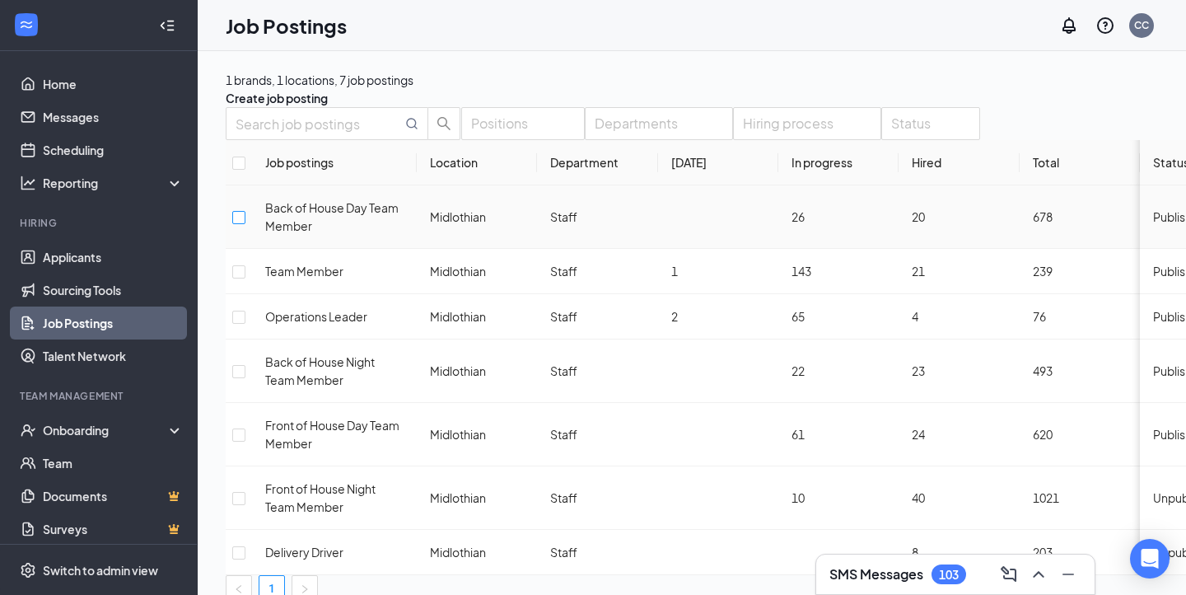
click at [245, 224] on input "checkbox" at bounding box center [238, 217] width 13 height 13
checkbox input "true"
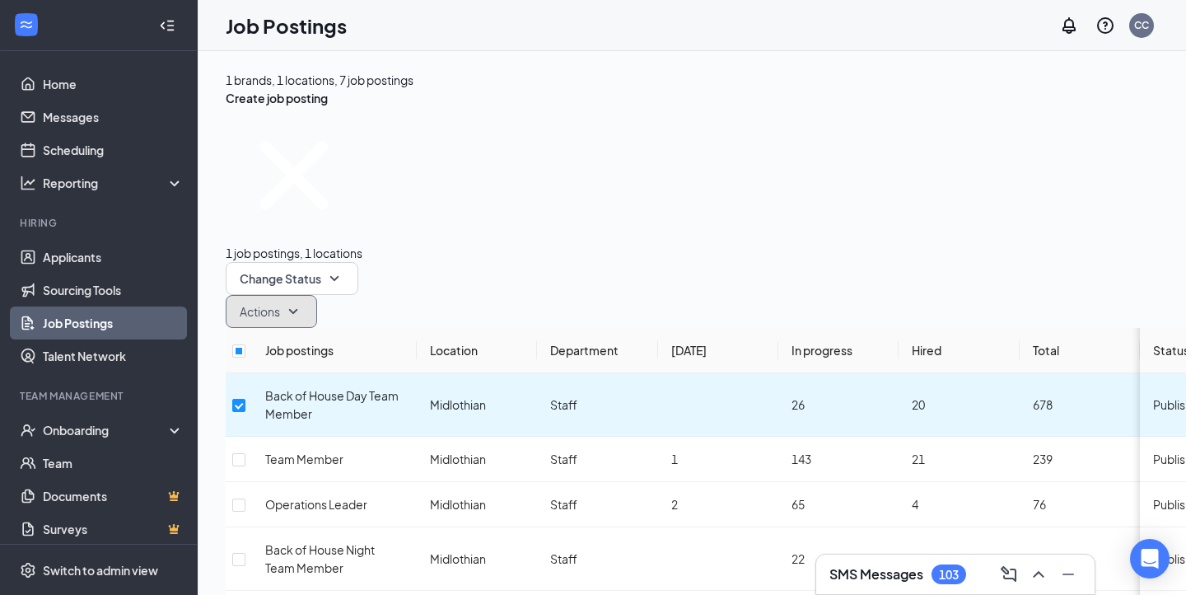
click at [303, 302] on icon "SmallChevronDown" at bounding box center [293, 312] width 20 height 20
click at [629, 208] on div "Edit" at bounding box center [608, 199] width 92 height 18
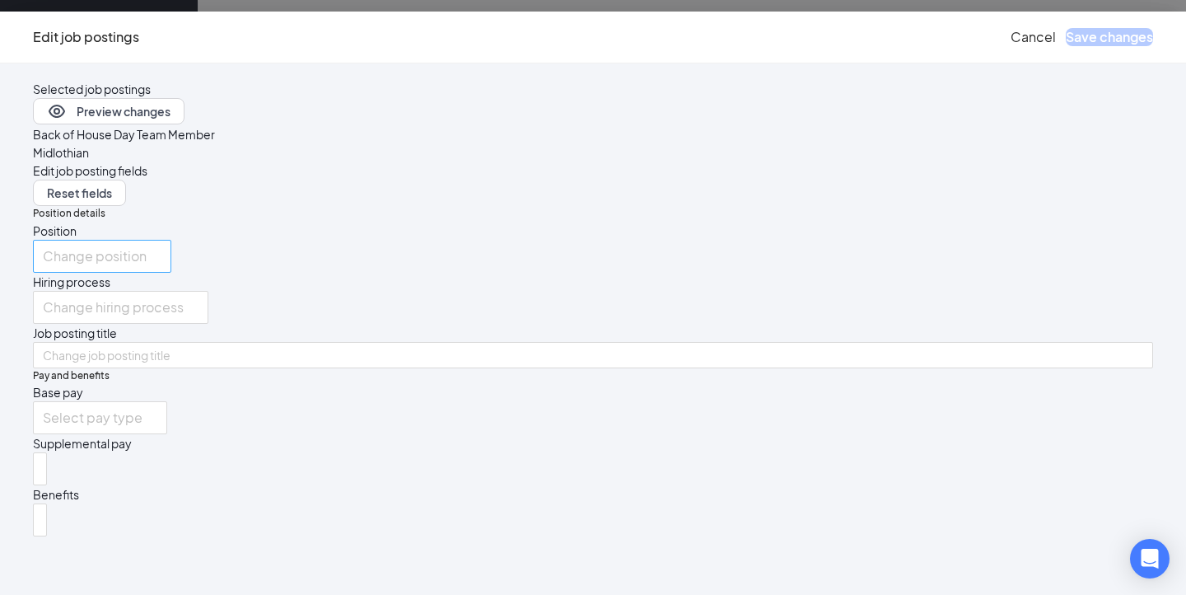
scroll to position [165, 0]
click at [146, 402] on input "search" at bounding box center [94, 417] width 103 height 31
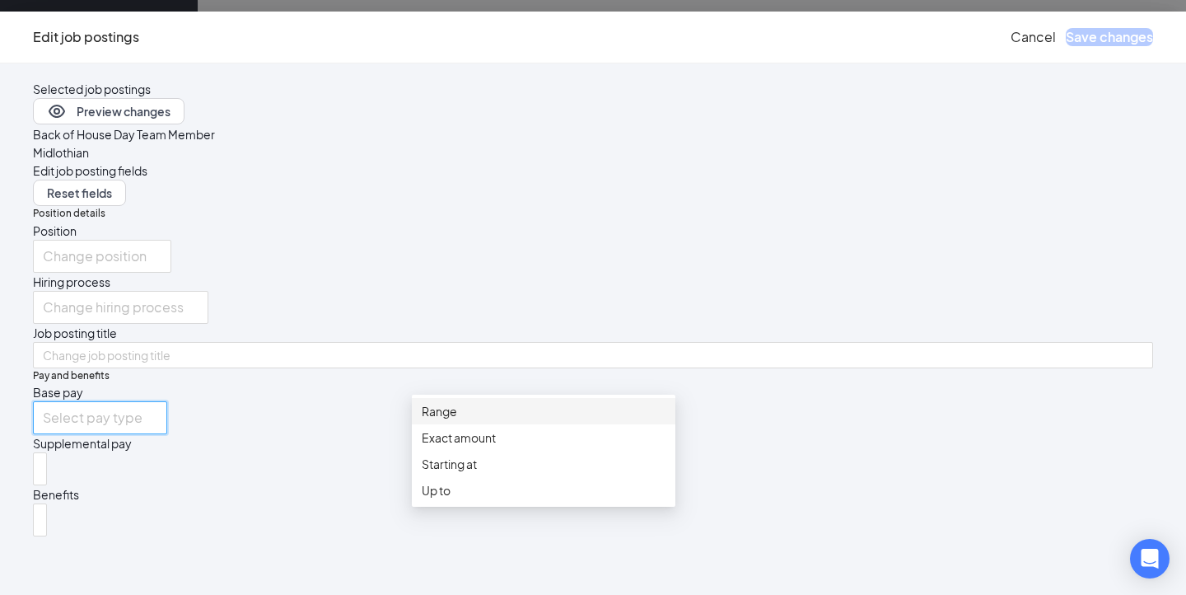
click at [509, 420] on span "Range" at bounding box center [544, 411] width 244 height 18
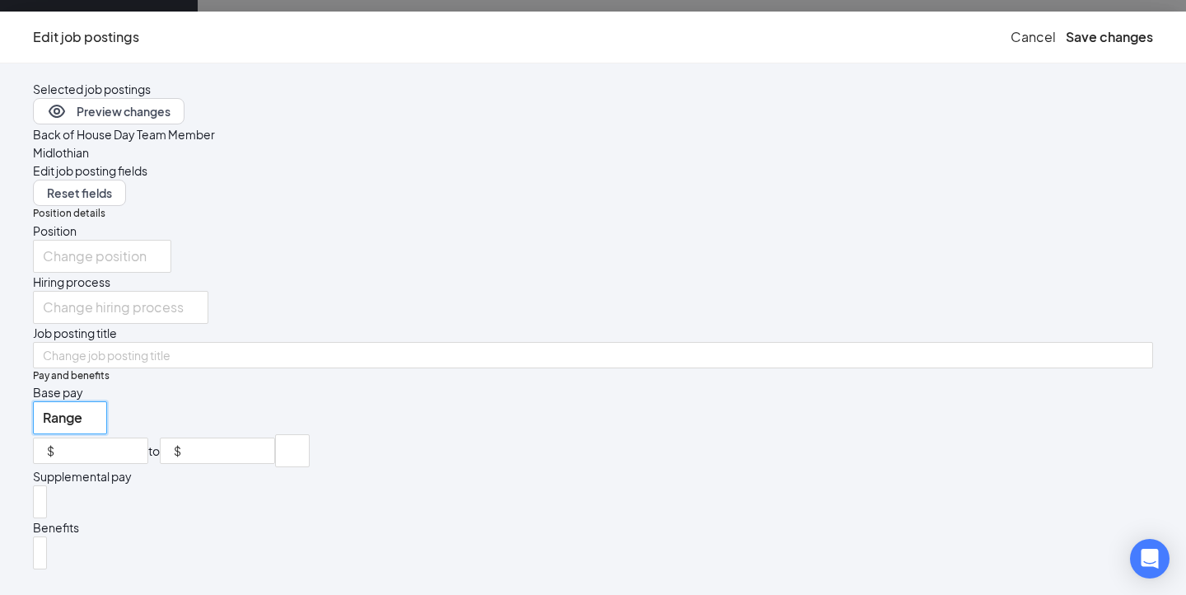
click at [462, 438] on div "Pay and benefits Base pay range Range range exact_rate Range Exact amount Start…" at bounding box center [593, 468] width 1120 height 201
click at [147, 438] on input at bounding box center [103, 450] width 90 height 25
type input "30000"
click at [274, 438] on input at bounding box center [230, 450] width 90 height 25
type input "50000"
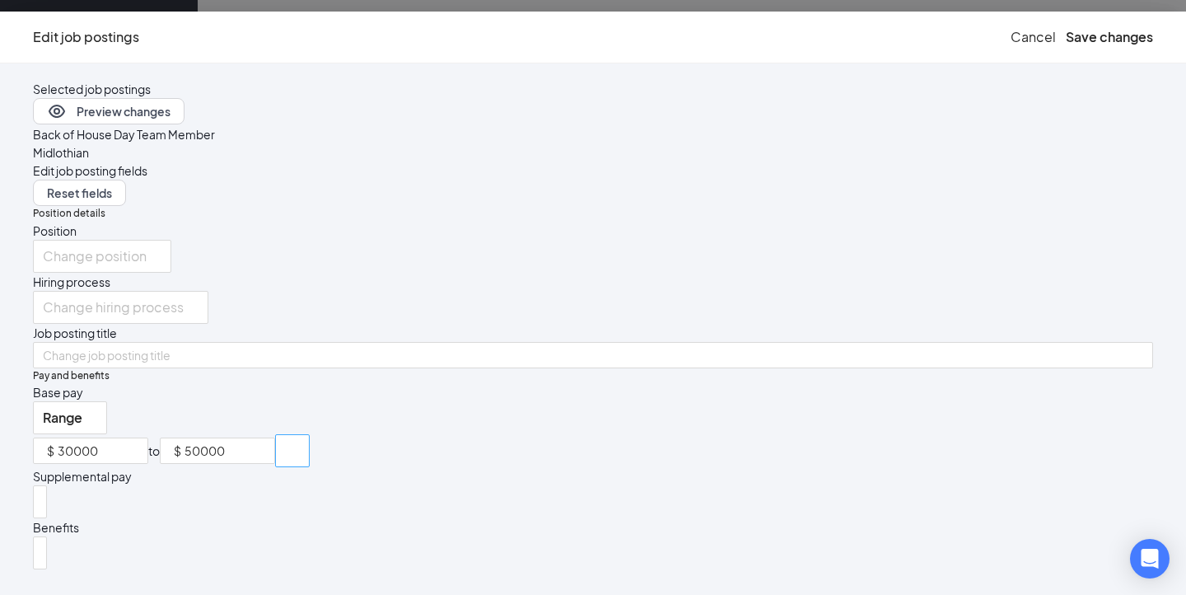
click at [288, 435] on input "search" at bounding box center [286, 450] width 3 height 31
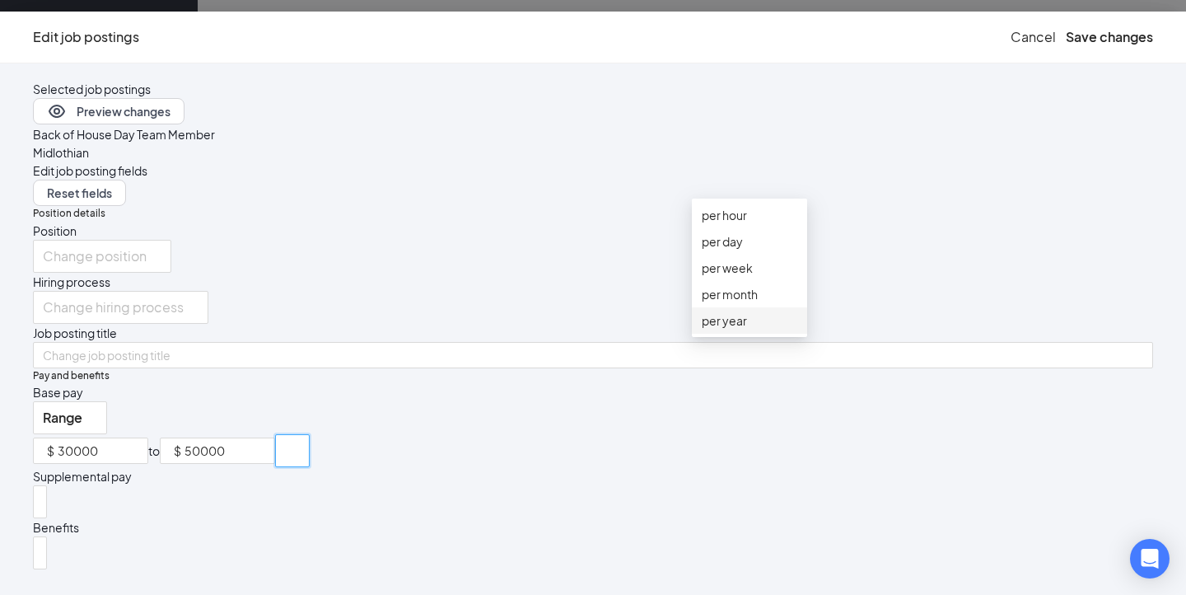
click at [755, 334] on div "per year" at bounding box center [749, 320] width 115 height 26
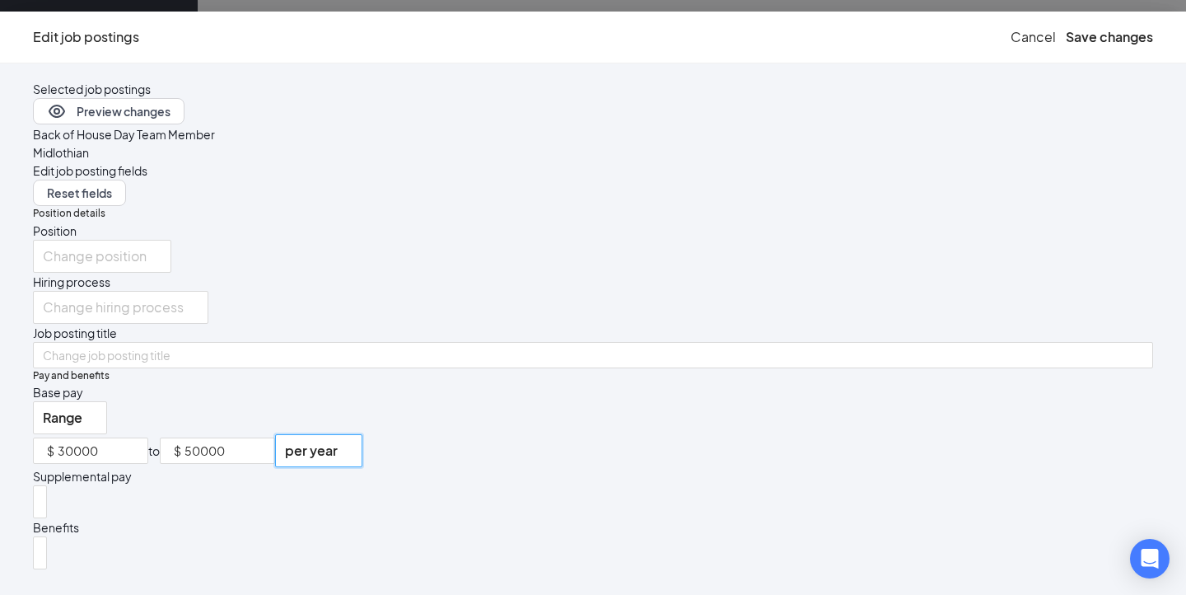
click at [894, 315] on div "Position details Position Change position Hiring process Change hiring process …" at bounding box center [593, 387] width 1120 height 363
click at [1066, 31] on button "Save changes" at bounding box center [1109, 37] width 87 height 18
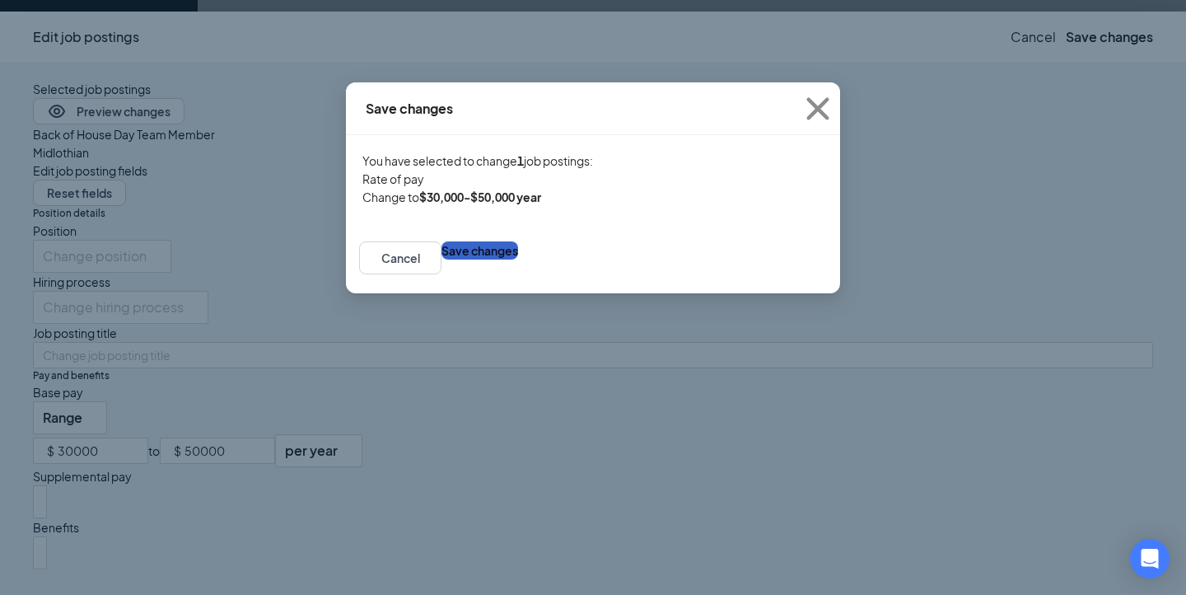
click at [518, 259] on button "Save changes" at bounding box center [480, 250] width 77 height 18
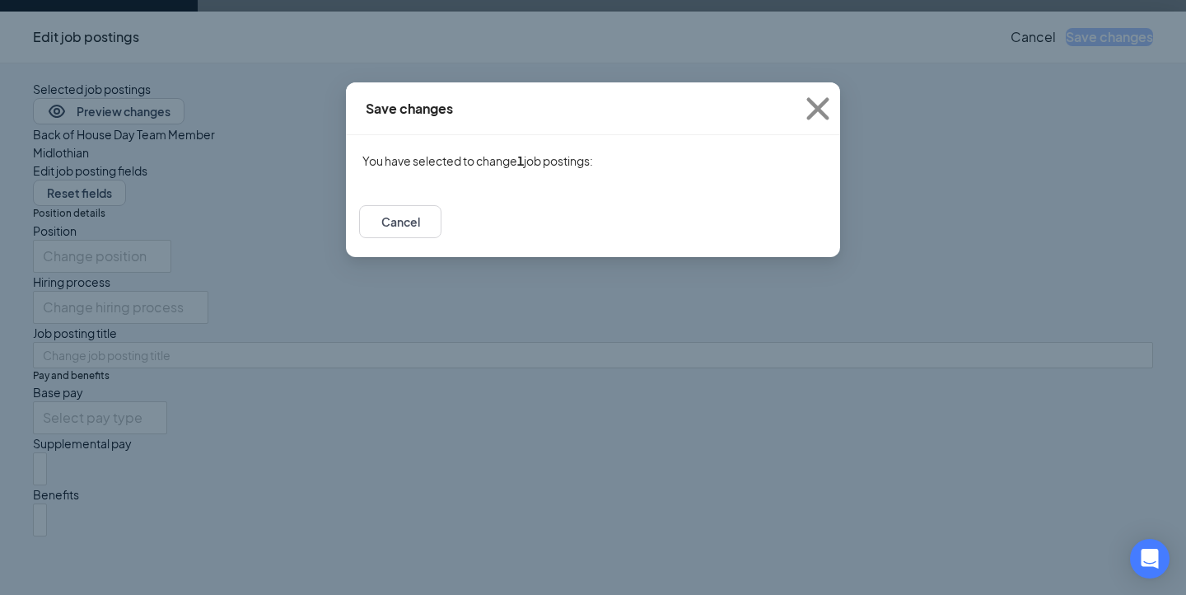
checkbox input "false"
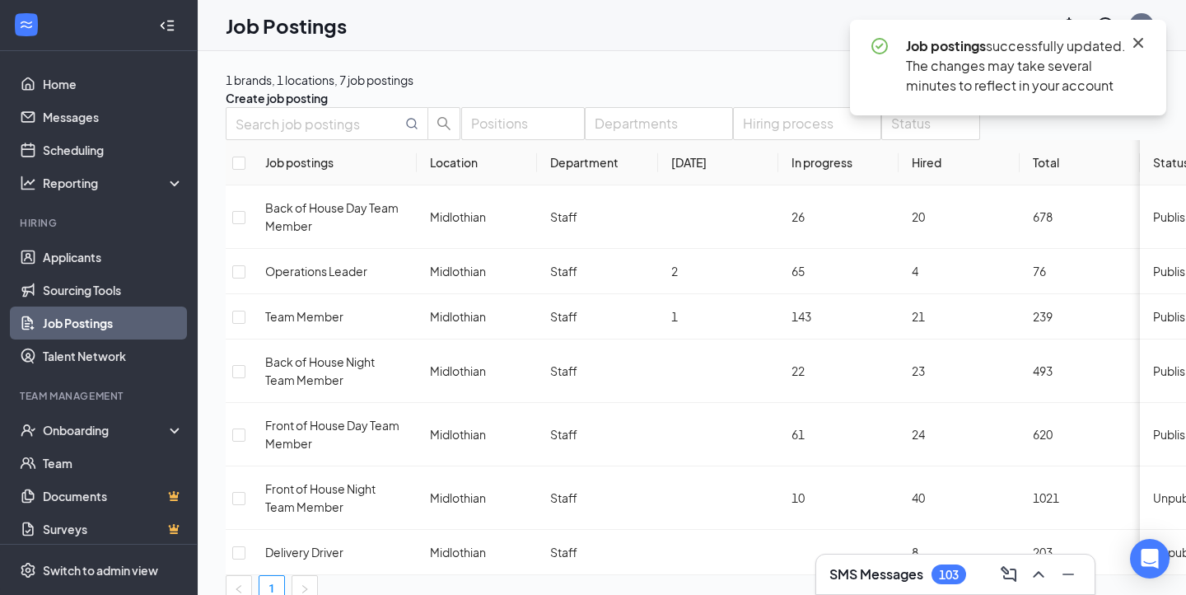
click at [1144, 44] on icon "Cross" at bounding box center [1139, 43] width 20 height 20
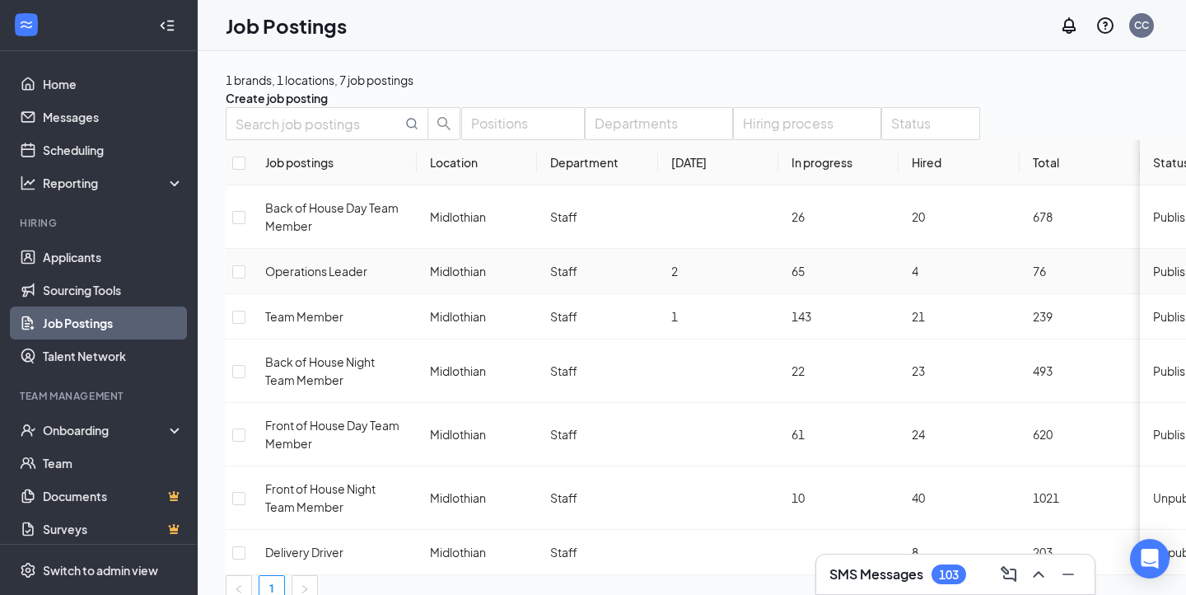
click at [301, 278] on span "Operations Leader" at bounding box center [316, 271] width 102 height 15
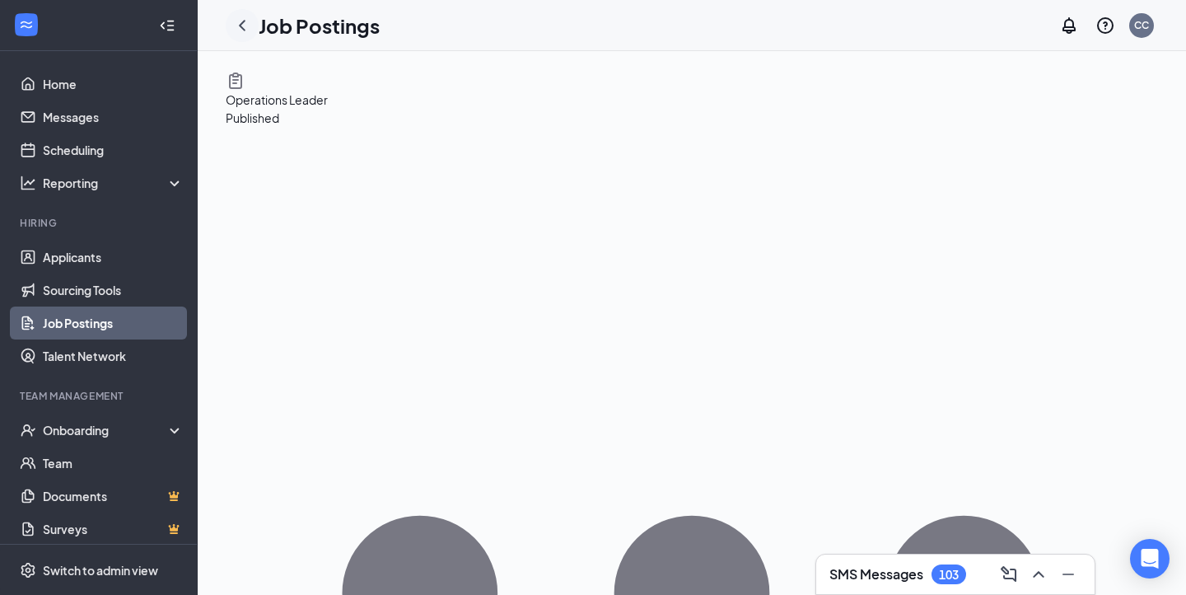
click at [248, 23] on icon "ChevronLeft" at bounding box center [242, 26] width 20 height 20
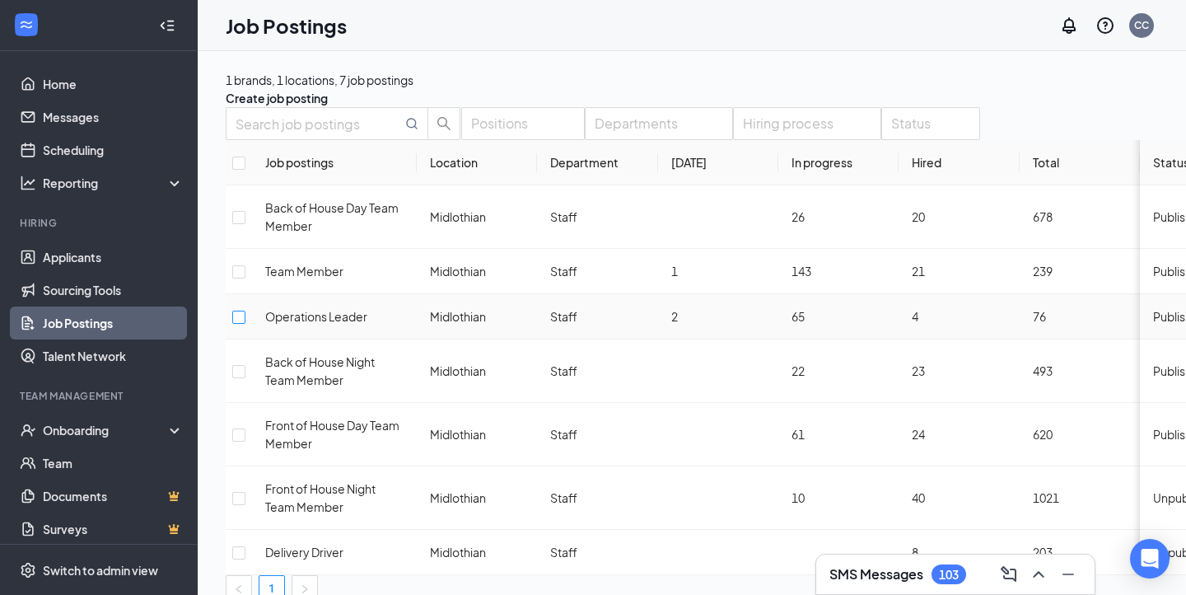
click at [245, 324] on input "checkbox" at bounding box center [238, 317] width 13 height 13
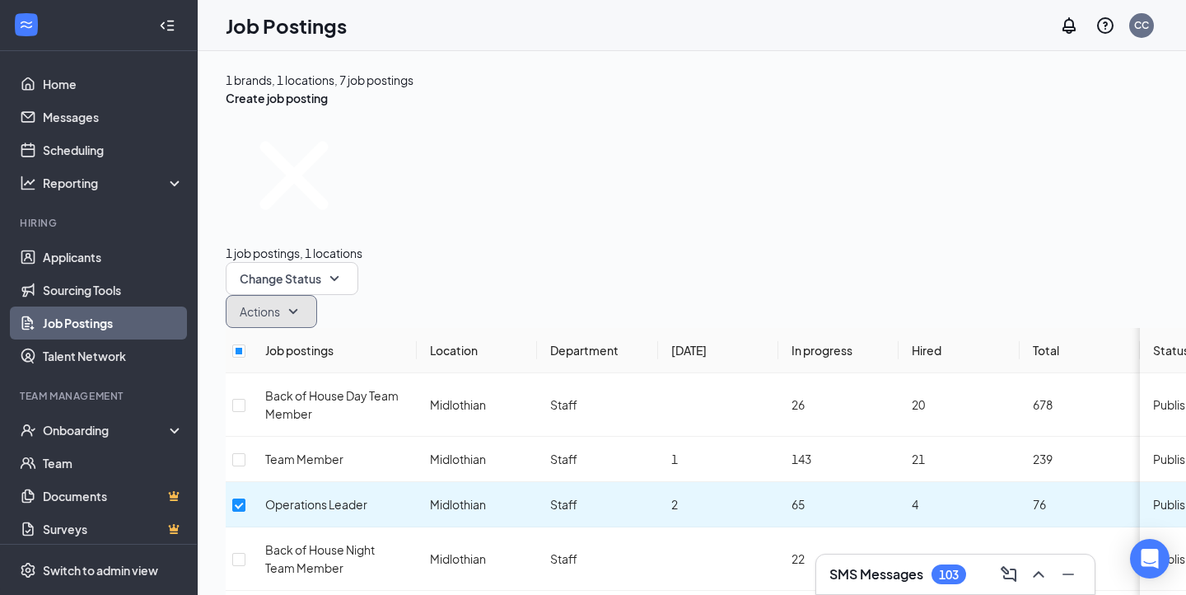
click at [317, 295] on button "Actions" at bounding box center [271, 311] width 91 height 33
click at [638, 208] on div "Edit" at bounding box center [608, 199] width 92 height 18
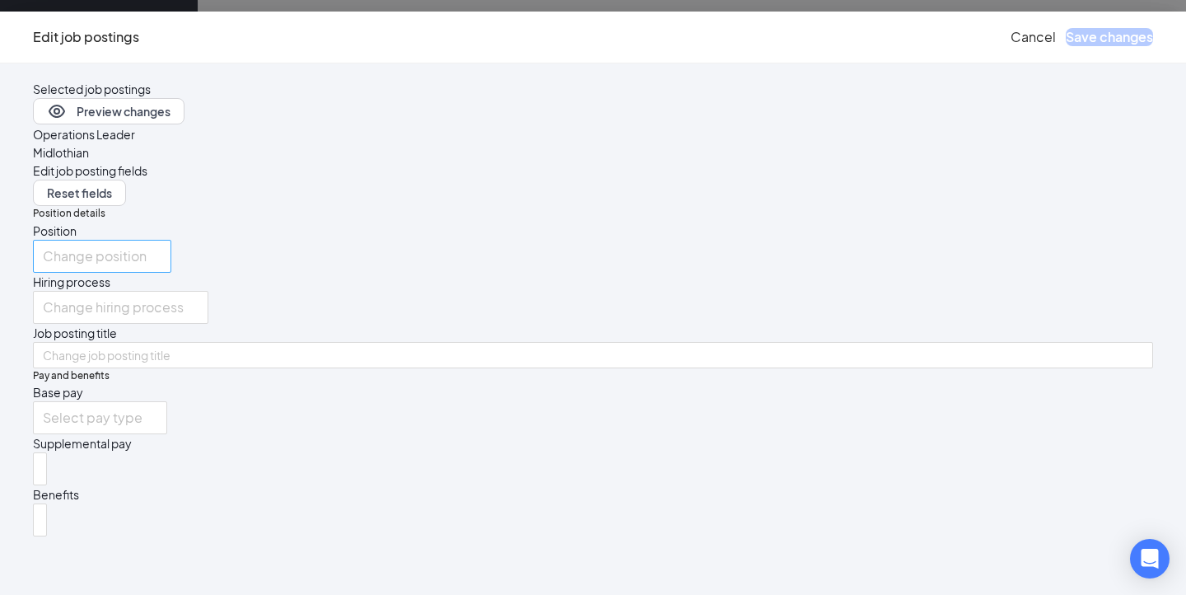
scroll to position [165, 0]
click at [1011, 34] on button "Cancel" at bounding box center [1033, 37] width 45 height 18
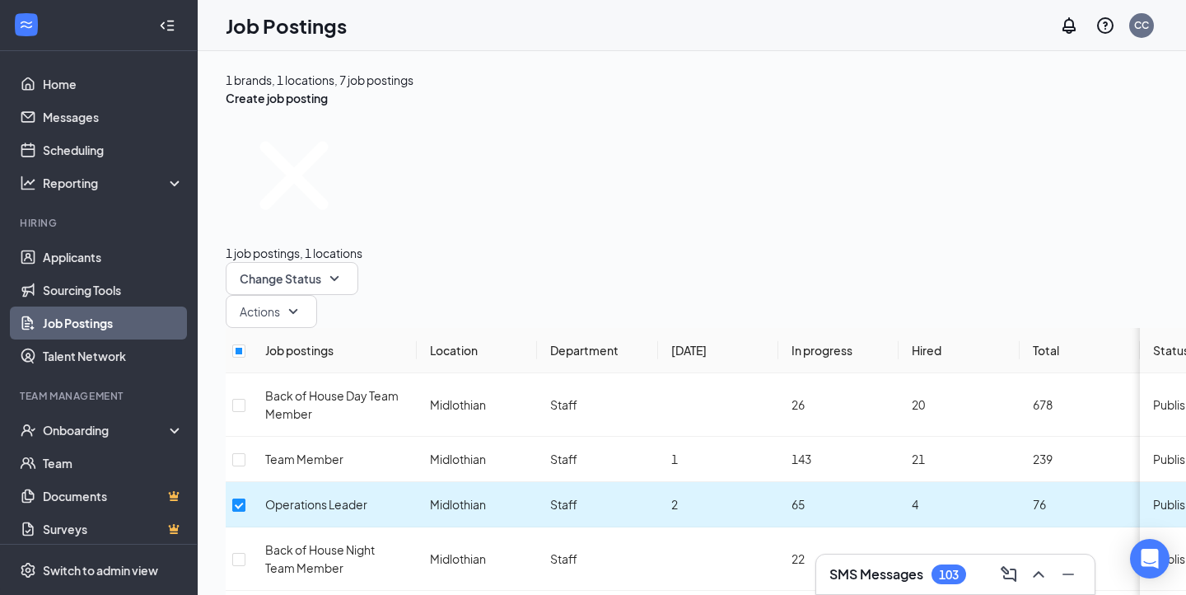
click at [245, 498] on input "checkbox" at bounding box center [238, 504] width 13 height 13
checkbox input "false"
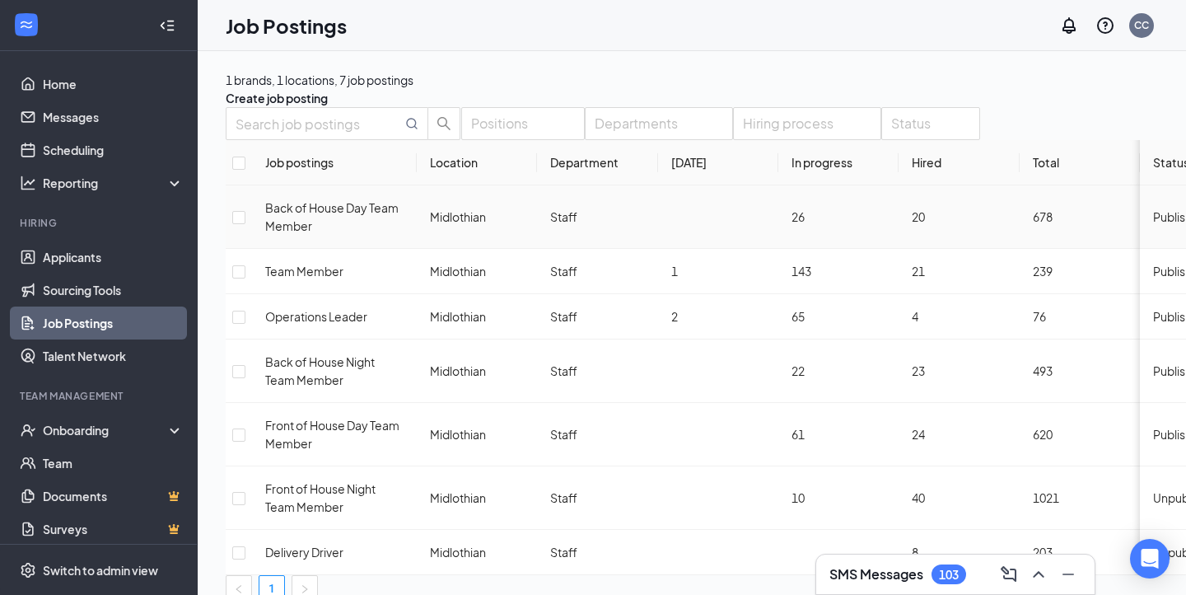
click at [330, 233] on span "Back of House Day Team Member" at bounding box center [331, 216] width 133 height 33
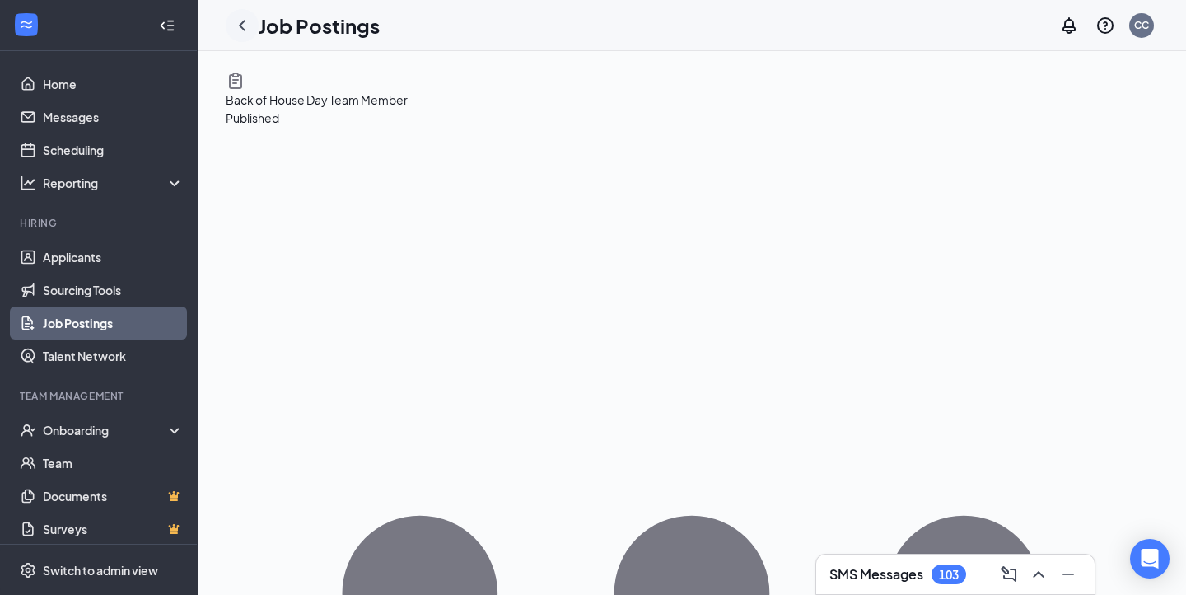
click at [245, 21] on icon "ChevronLeft" at bounding box center [242, 26] width 20 height 20
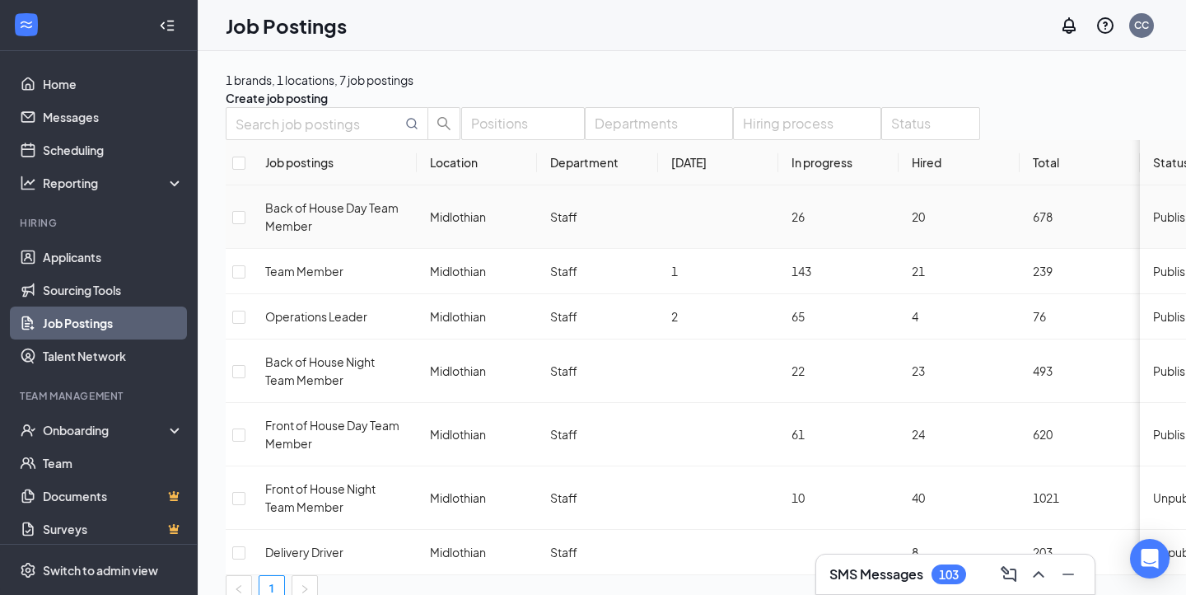
click at [270, 249] on td "Back of House Day Team Member" at bounding box center [334, 216] width 165 height 63
click at [252, 247] on td at bounding box center [239, 216] width 26 height 63
click at [245, 224] on input "checkbox" at bounding box center [238, 217] width 13 height 13
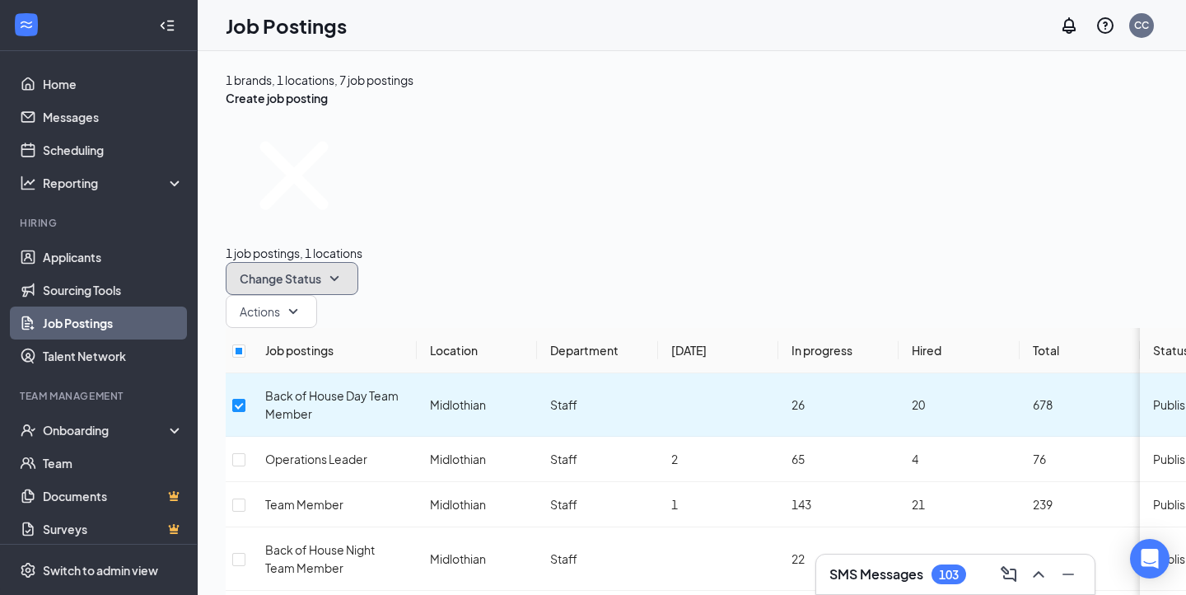
click at [358, 262] on button "Change Status" at bounding box center [292, 278] width 133 height 33
click at [321, 273] on span "Change Status" at bounding box center [281, 279] width 82 height 12
click at [317, 295] on button "Actions" at bounding box center [271, 311] width 91 height 33
click at [778, 133] on div "1 job postings, 1 locations Change Status Actions Job postings Location Departm…" at bounding box center [761, 448] width 1071 height 682
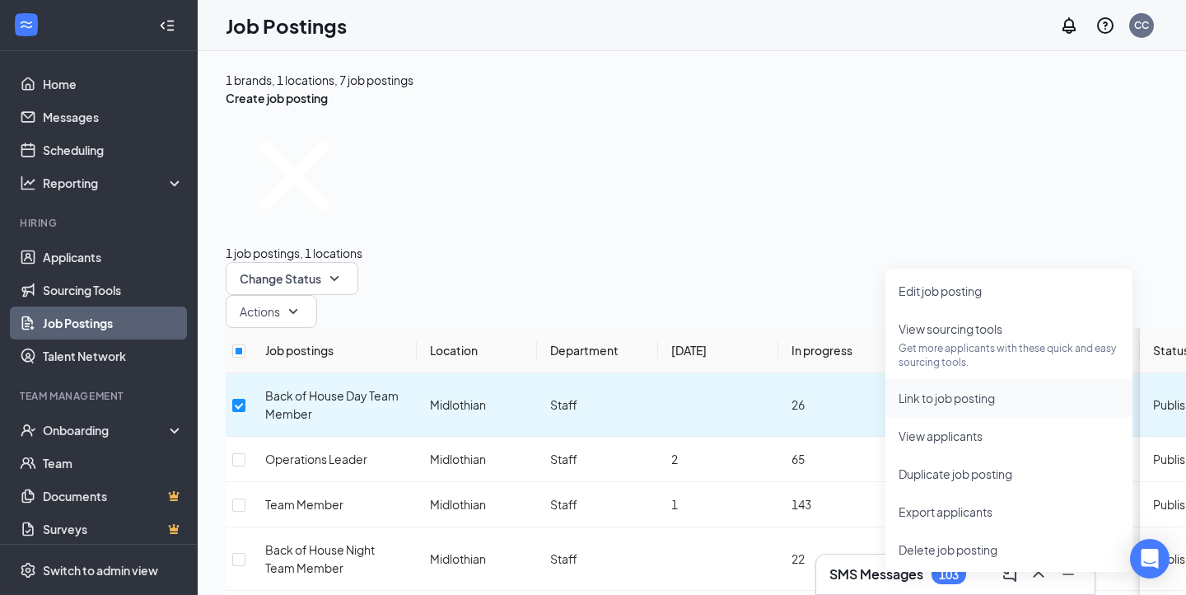
scroll to position [53, 0]
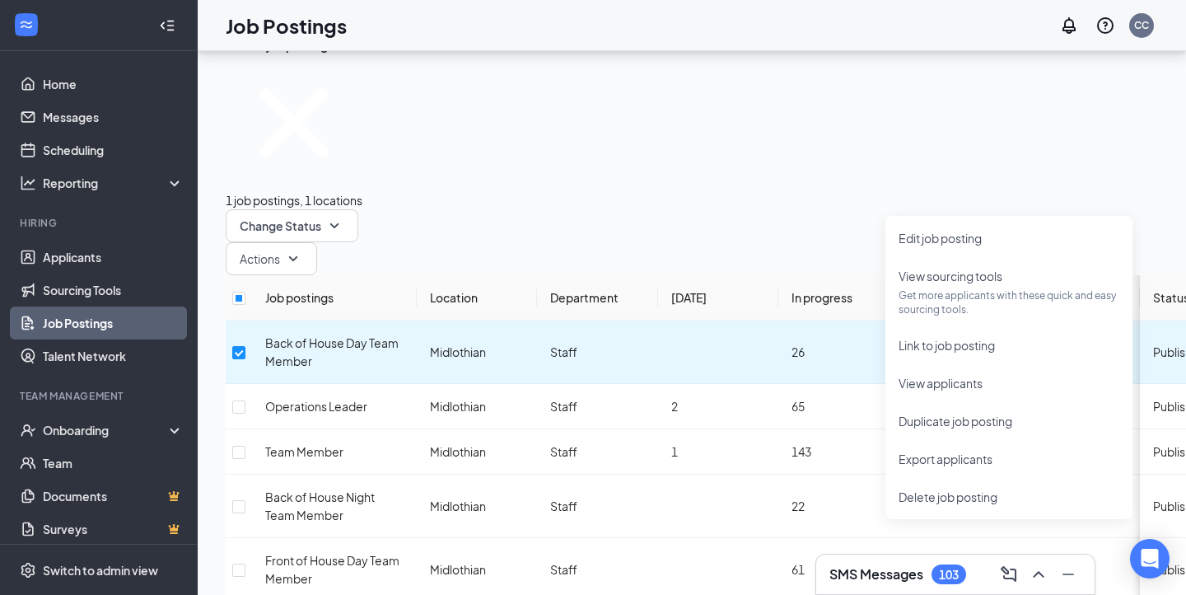
click at [255, 116] on icon "Cross" at bounding box center [294, 122] width 137 height 137
checkbox input "false"
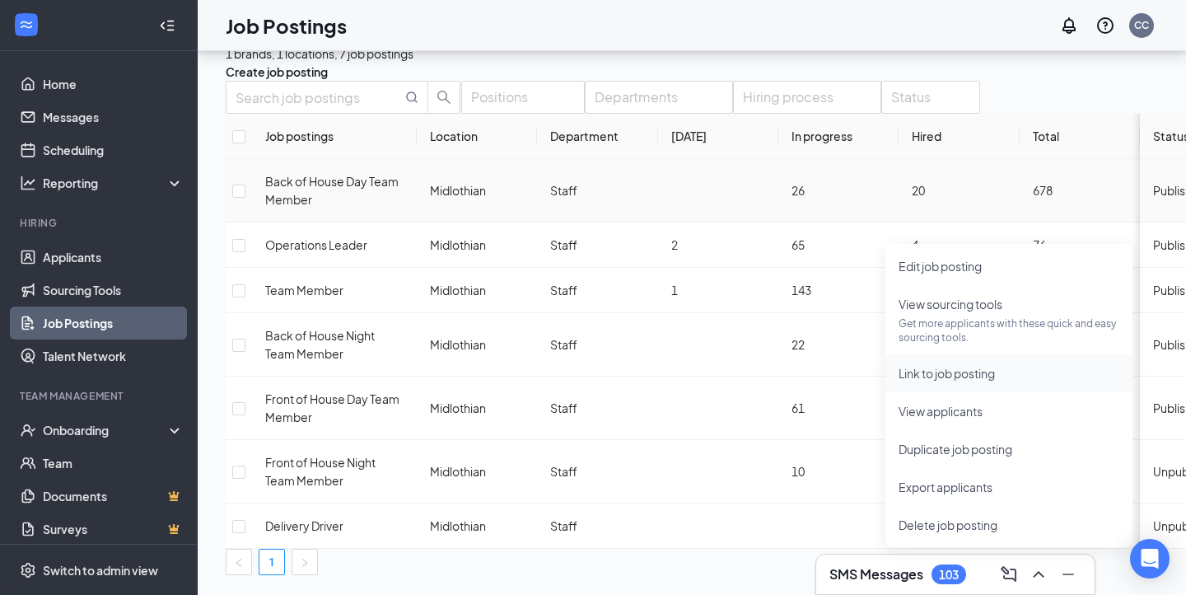
click at [992, 364] on span "Link to job posting" at bounding box center [1009, 373] width 221 height 18
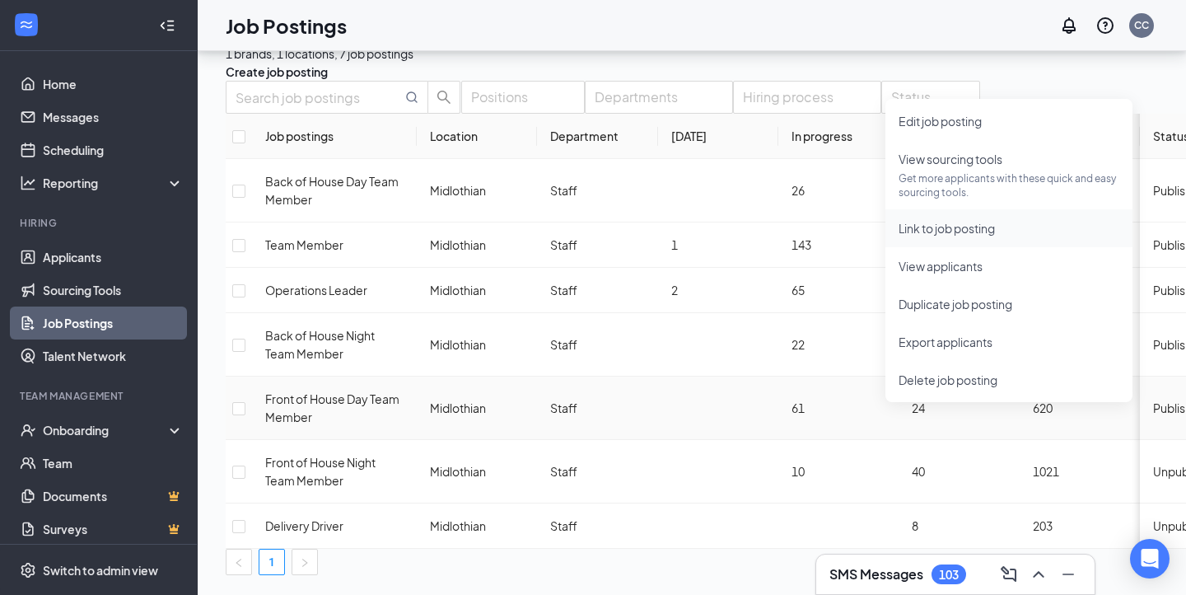
click at [1001, 214] on li "Link to job posting" at bounding box center [1009, 228] width 247 height 38
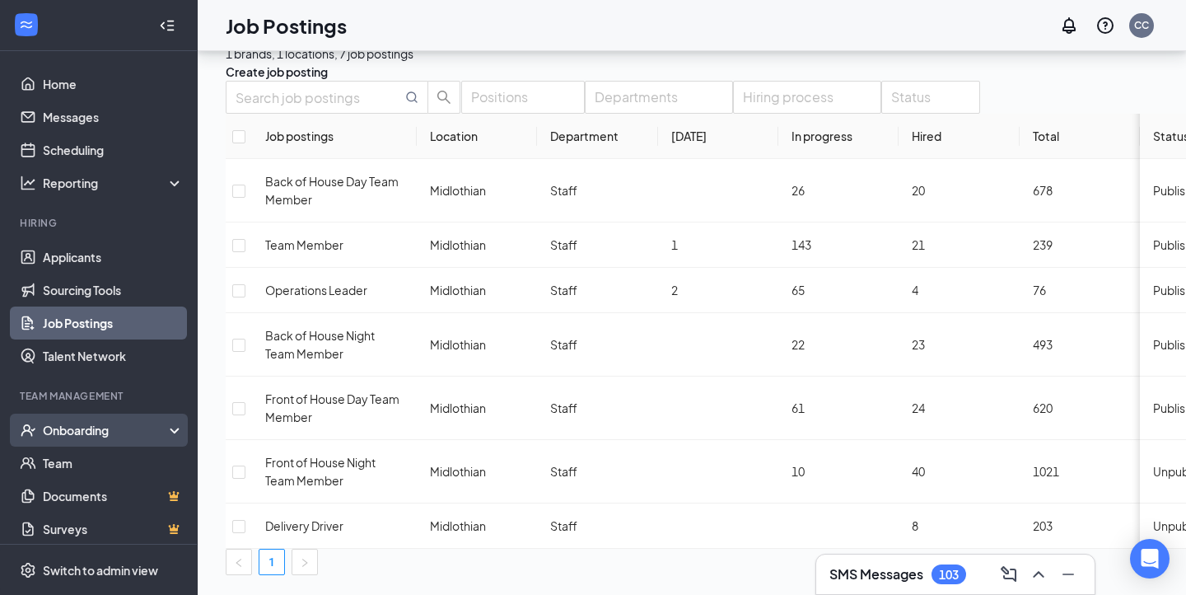
click at [121, 430] on div "Onboarding" at bounding box center [106, 430] width 127 height 16
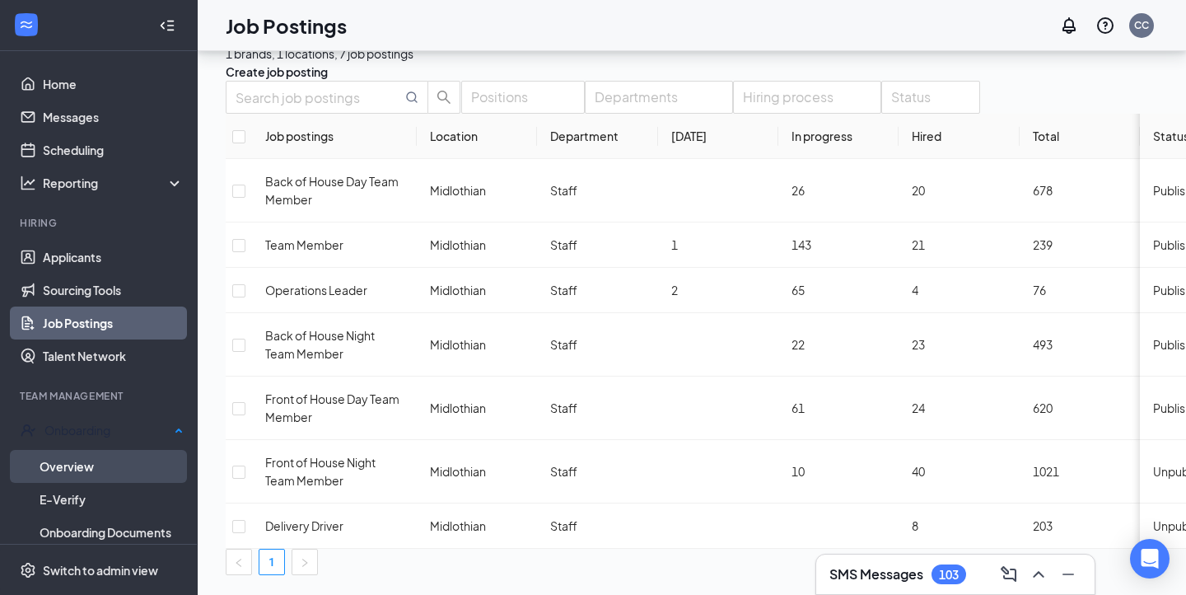
click at [123, 452] on link "Overview" at bounding box center [112, 466] width 144 height 33
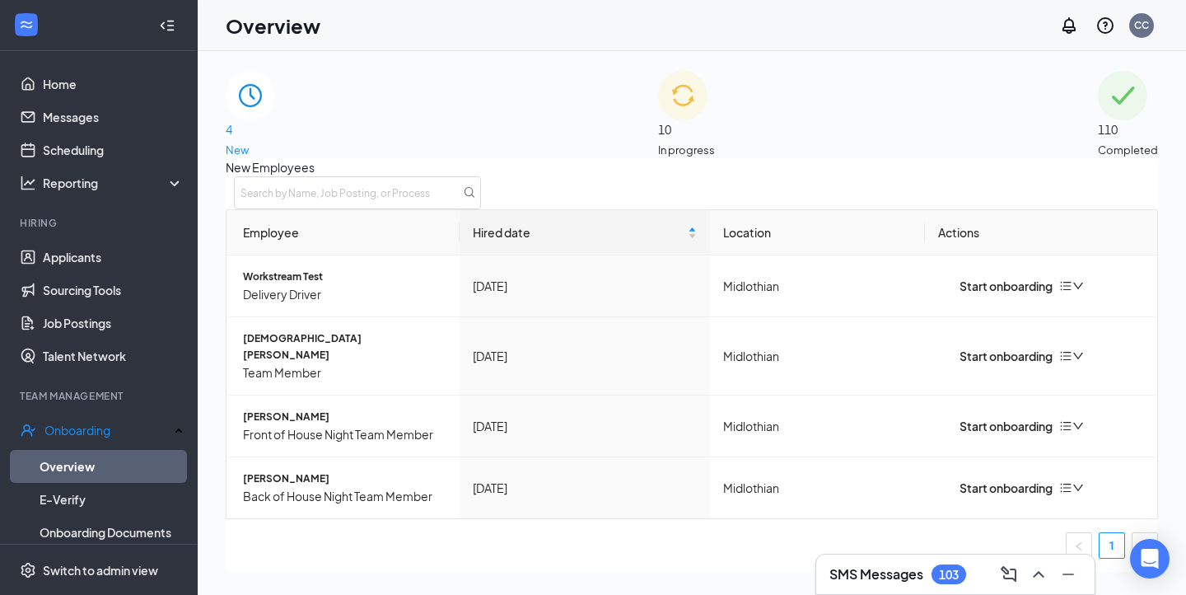
click at [686, 143] on div "10 In progress" at bounding box center [686, 114] width 57 height 87
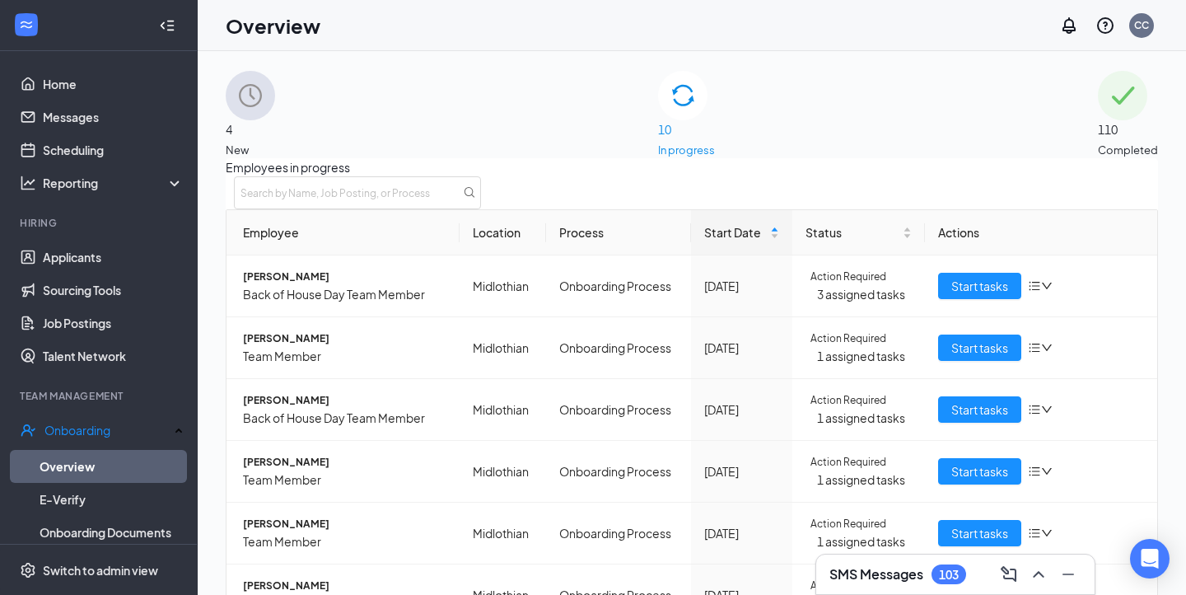
click at [275, 129] on div "4 New" at bounding box center [250, 114] width 49 height 87
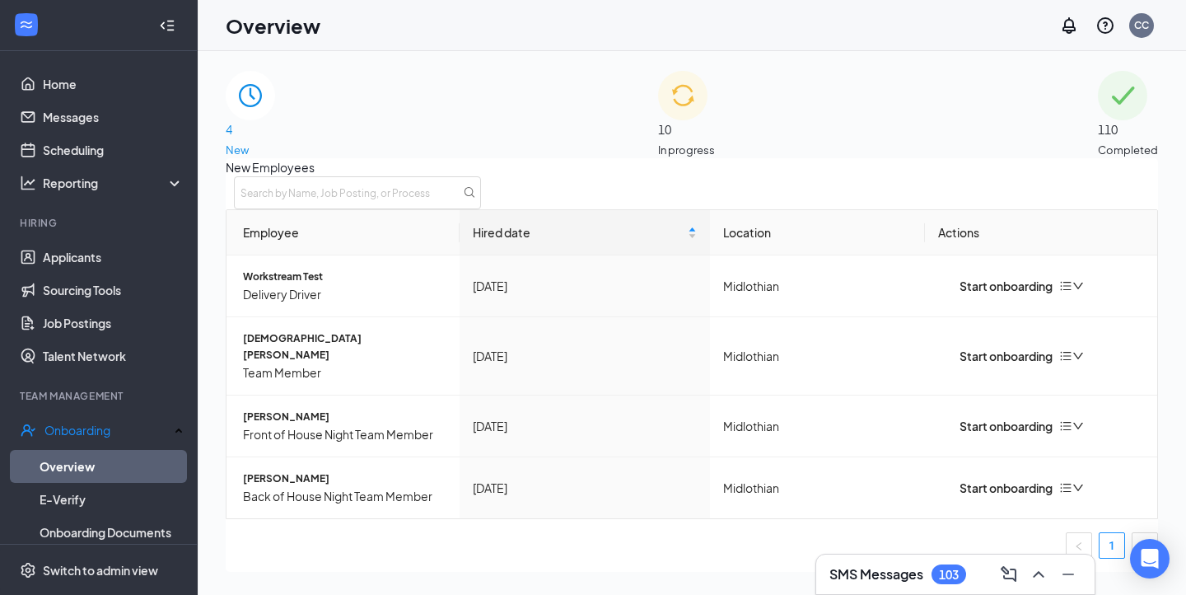
click at [860, 577] on h3 "SMS Messages" at bounding box center [877, 574] width 94 height 18
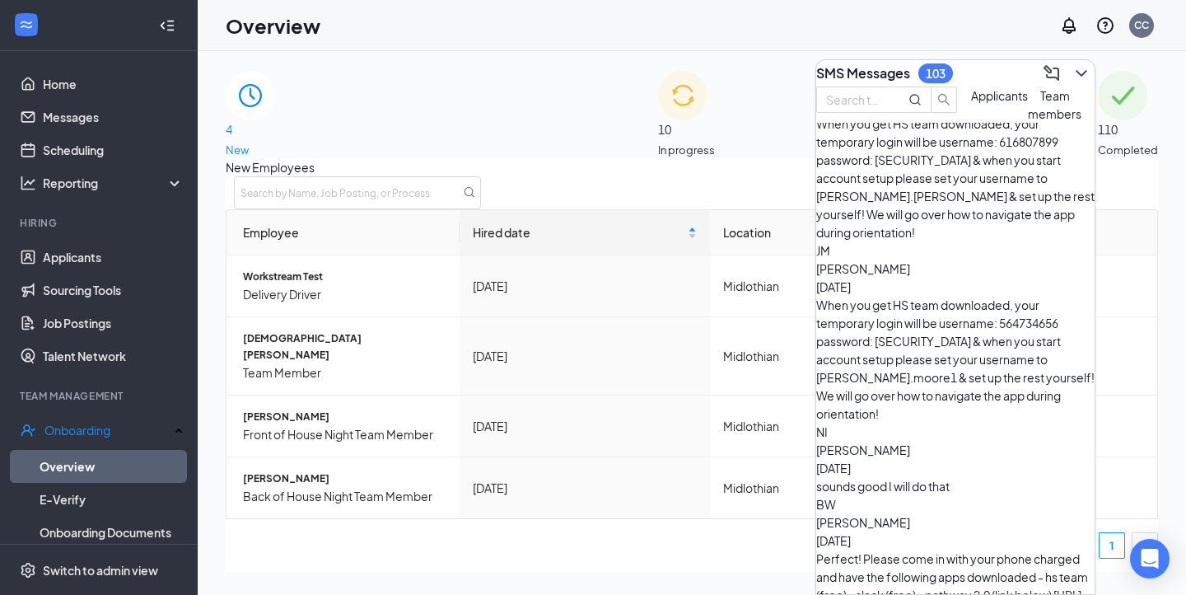
scroll to position [741, 0]
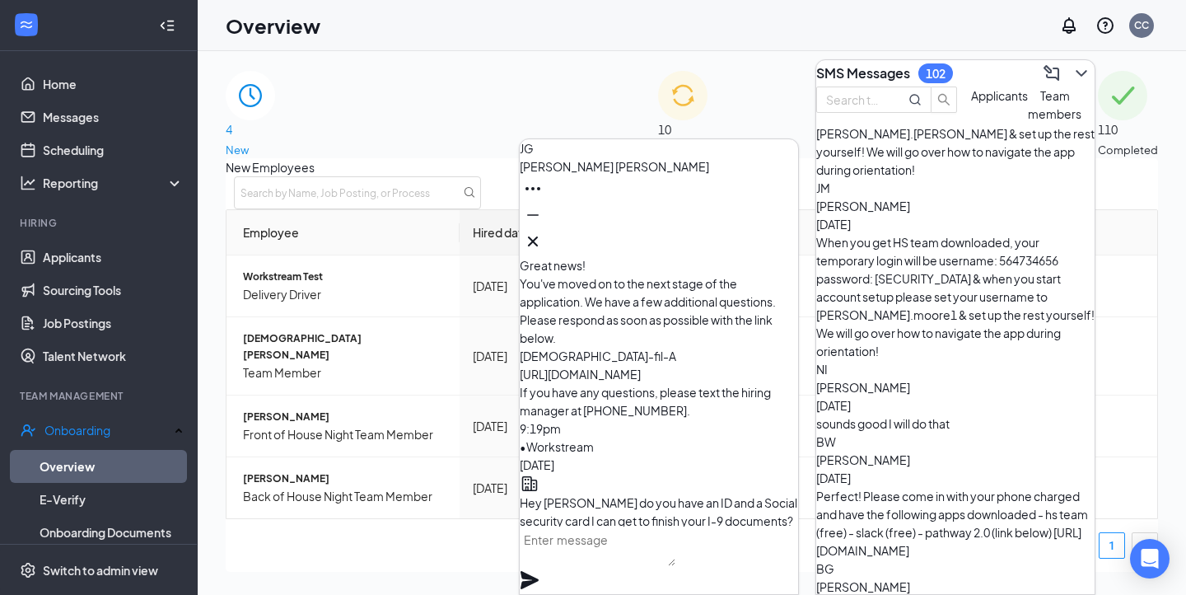
scroll to position [0, 0]
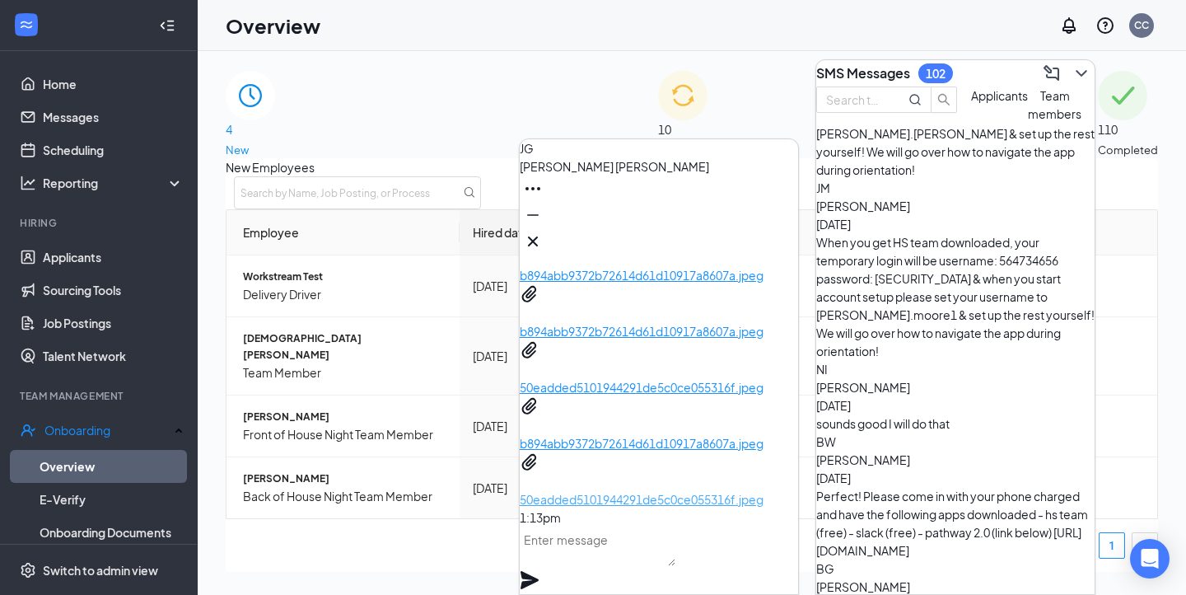
click at [665, 490] on p "50eadded5101944291de5c0ce055316f.jpeg" at bounding box center [659, 499] width 278 height 18
